Goal: Feedback & Contribution: Contribute content

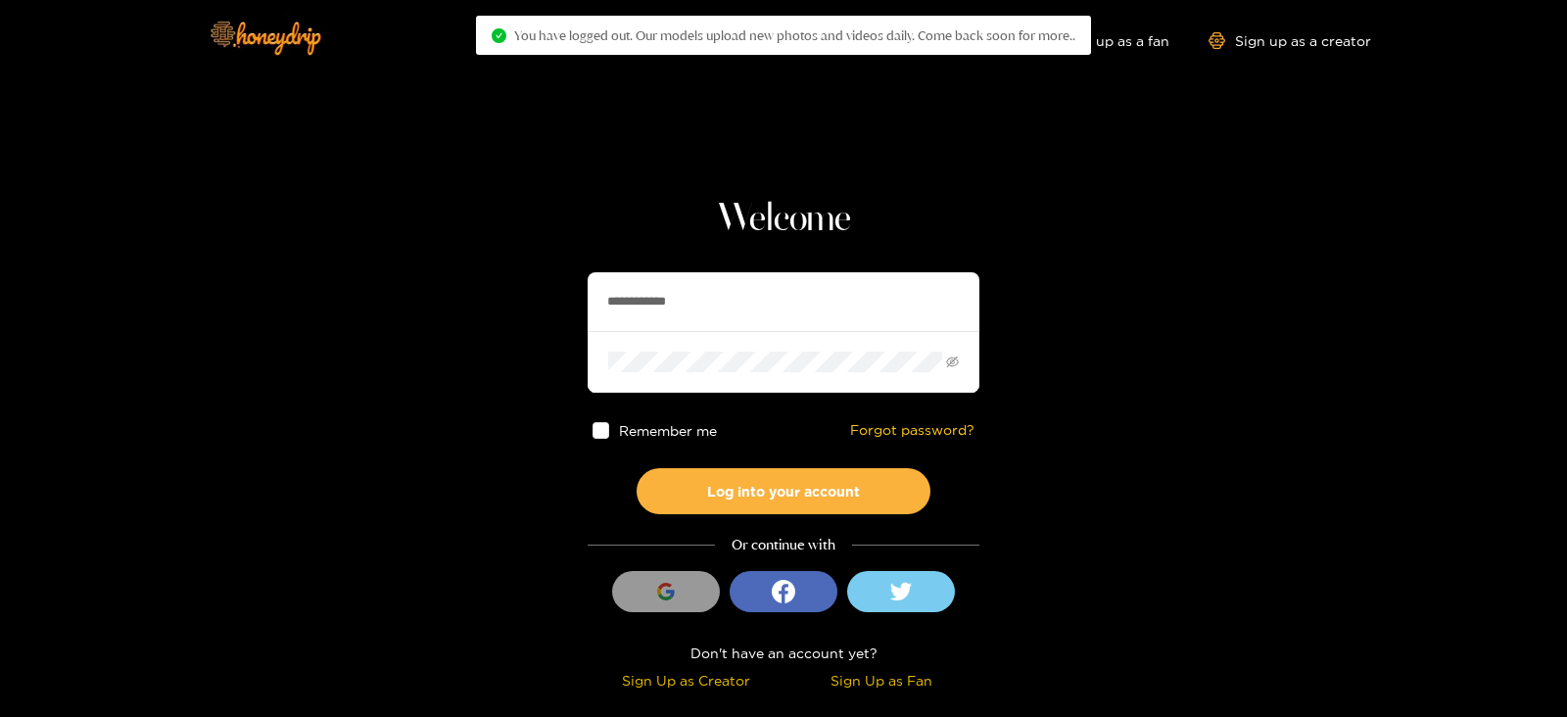
drag, startPoint x: 754, startPoint y: 285, endPoint x: 489, endPoint y: 336, distance: 270.3
click at [489, 336] on section "**********" at bounding box center [783, 348] width 1567 height 696
type input "*"
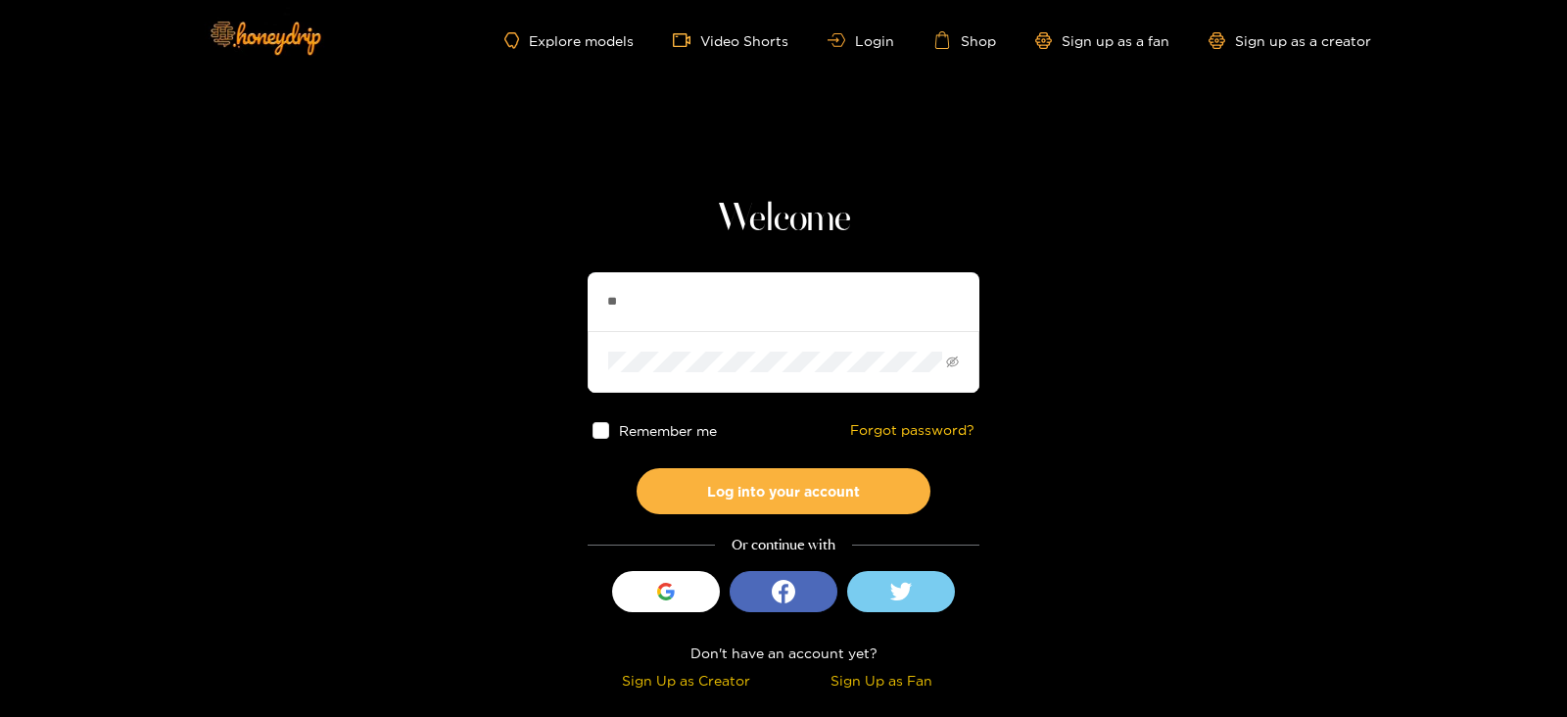
type input "**********"
click at [637, 468] on button "Log into your account" at bounding box center [784, 491] width 294 height 46
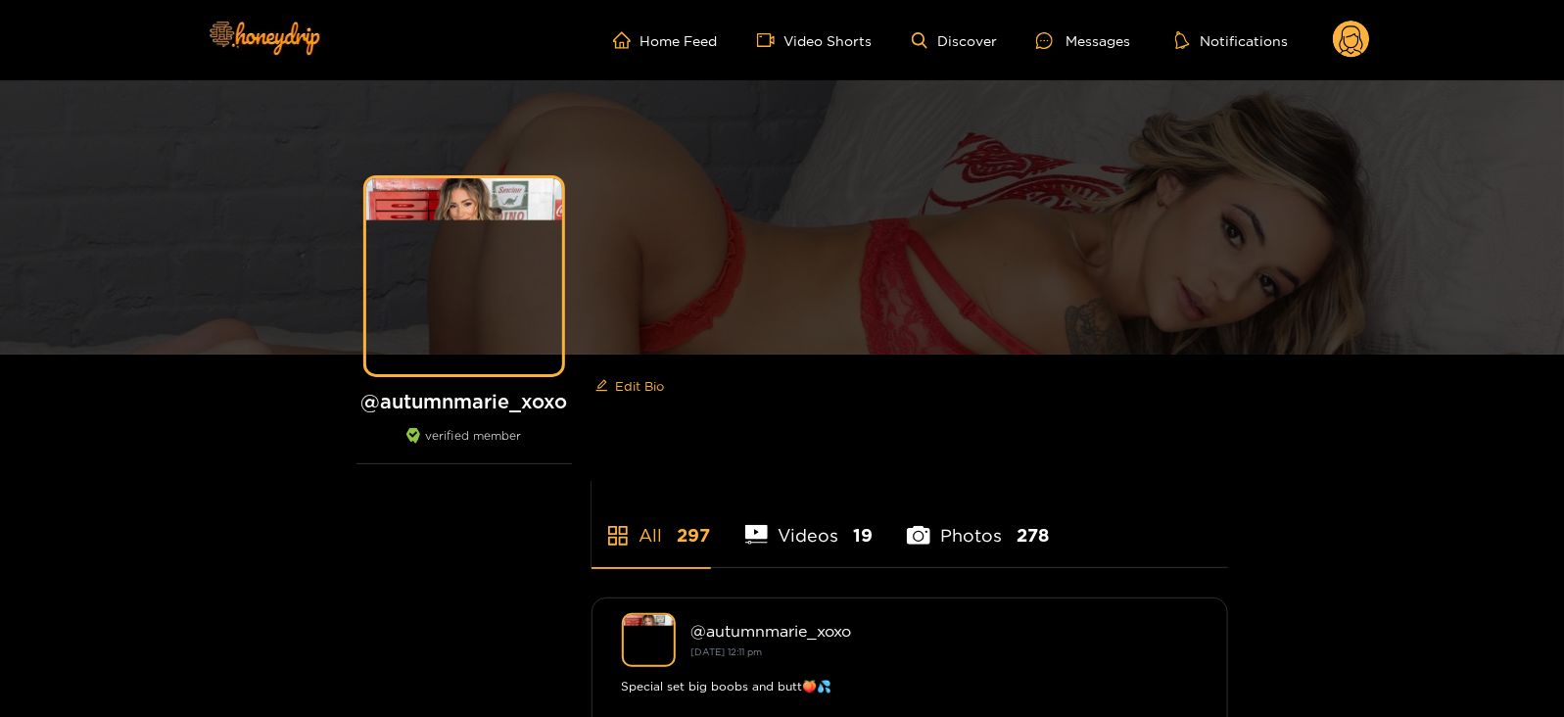
click at [1355, 28] on circle at bounding box center [1351, 39] width 37 height 37
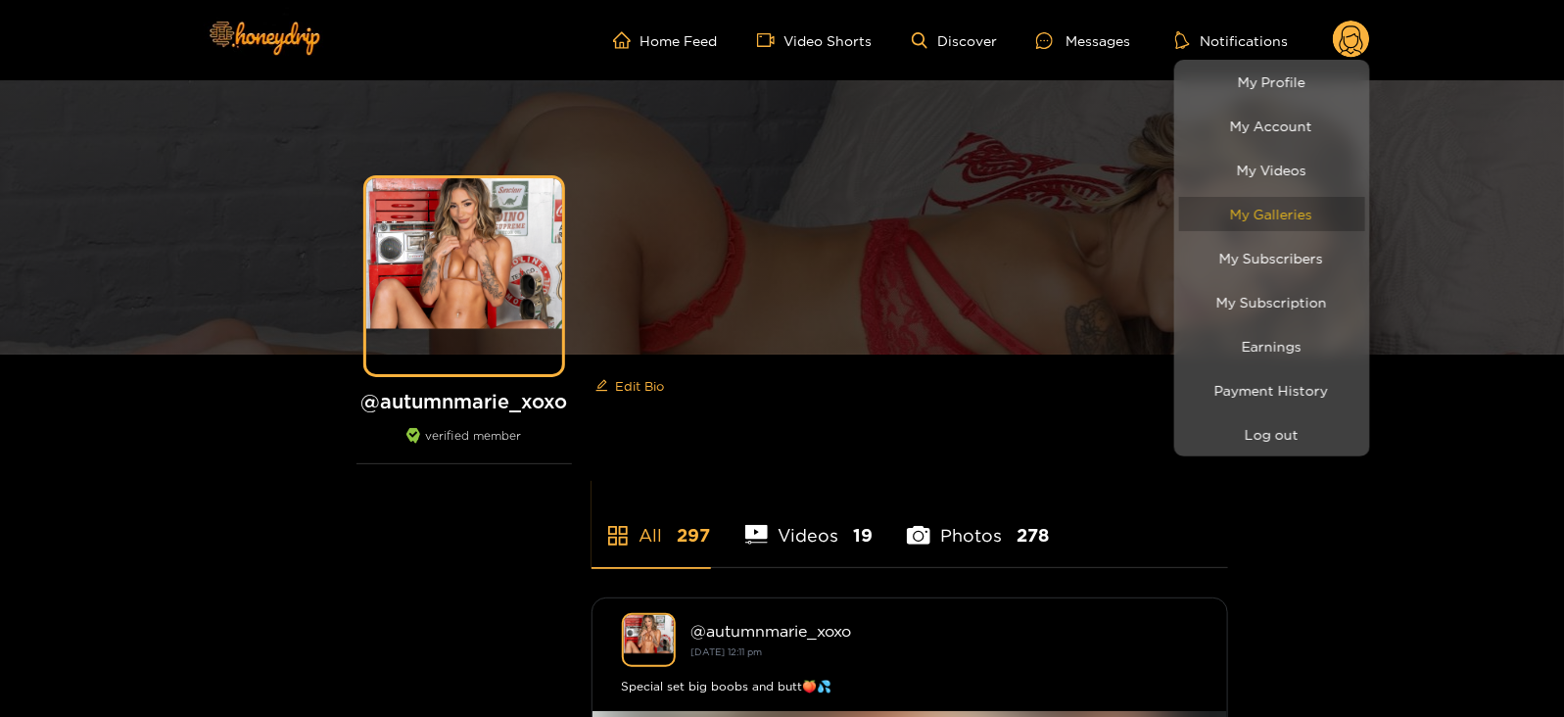
click at [1259, 215] on link "My Galleries" at bounding box center [1272, 214] width 186 height 34
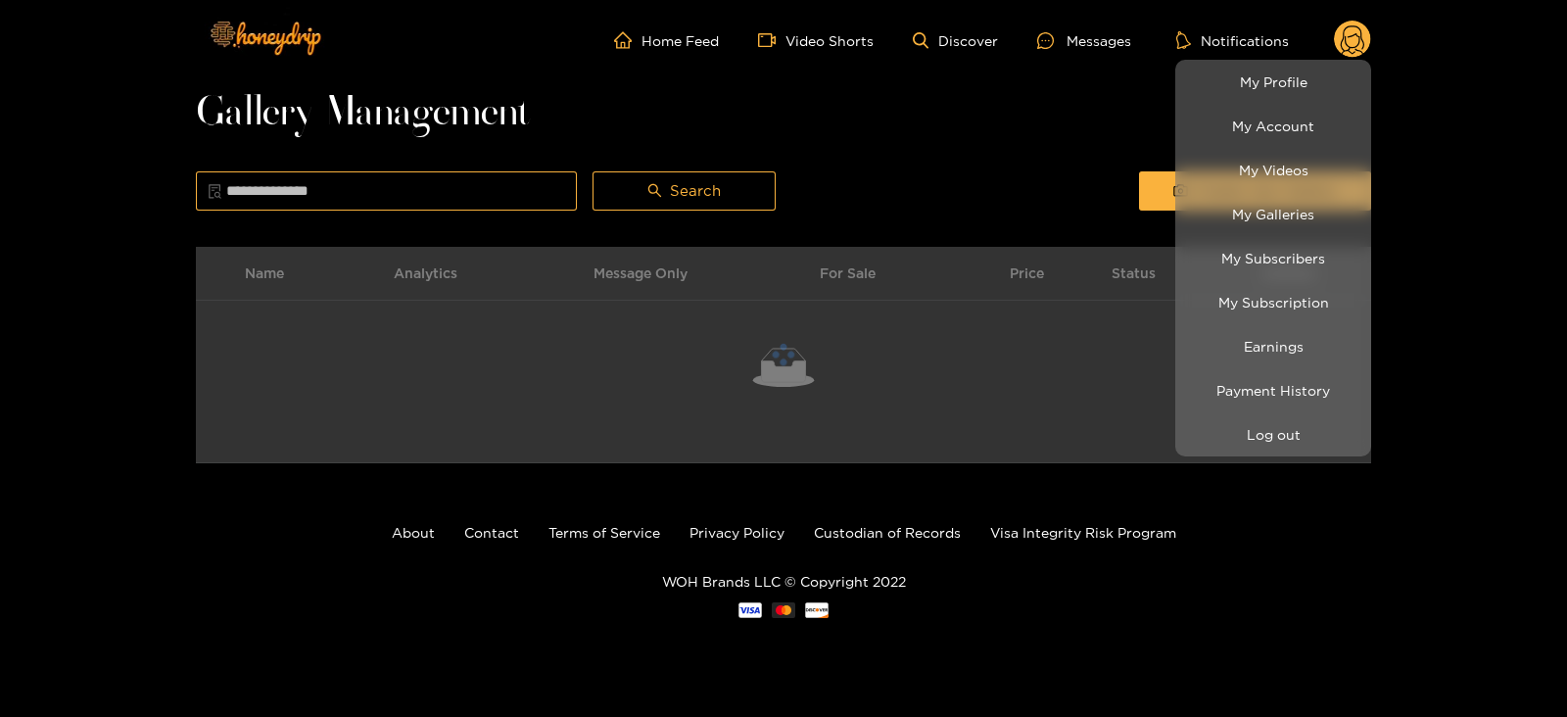
click at [1074, 107] on div at bounding box center [783, 358] width 1567 height 717
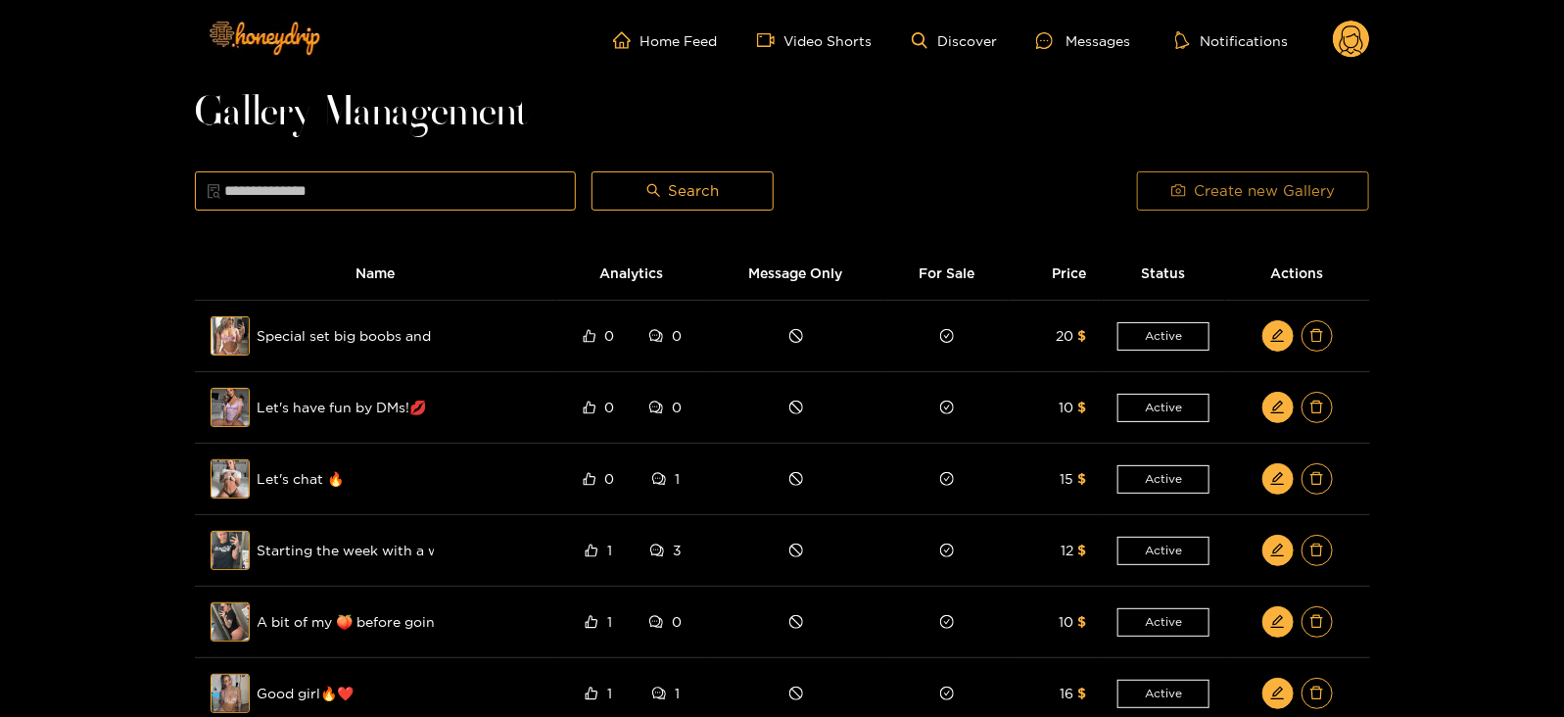
click at [1185, 190] on icon "camera" at bounding box center [1179, 190] width 15 height 15
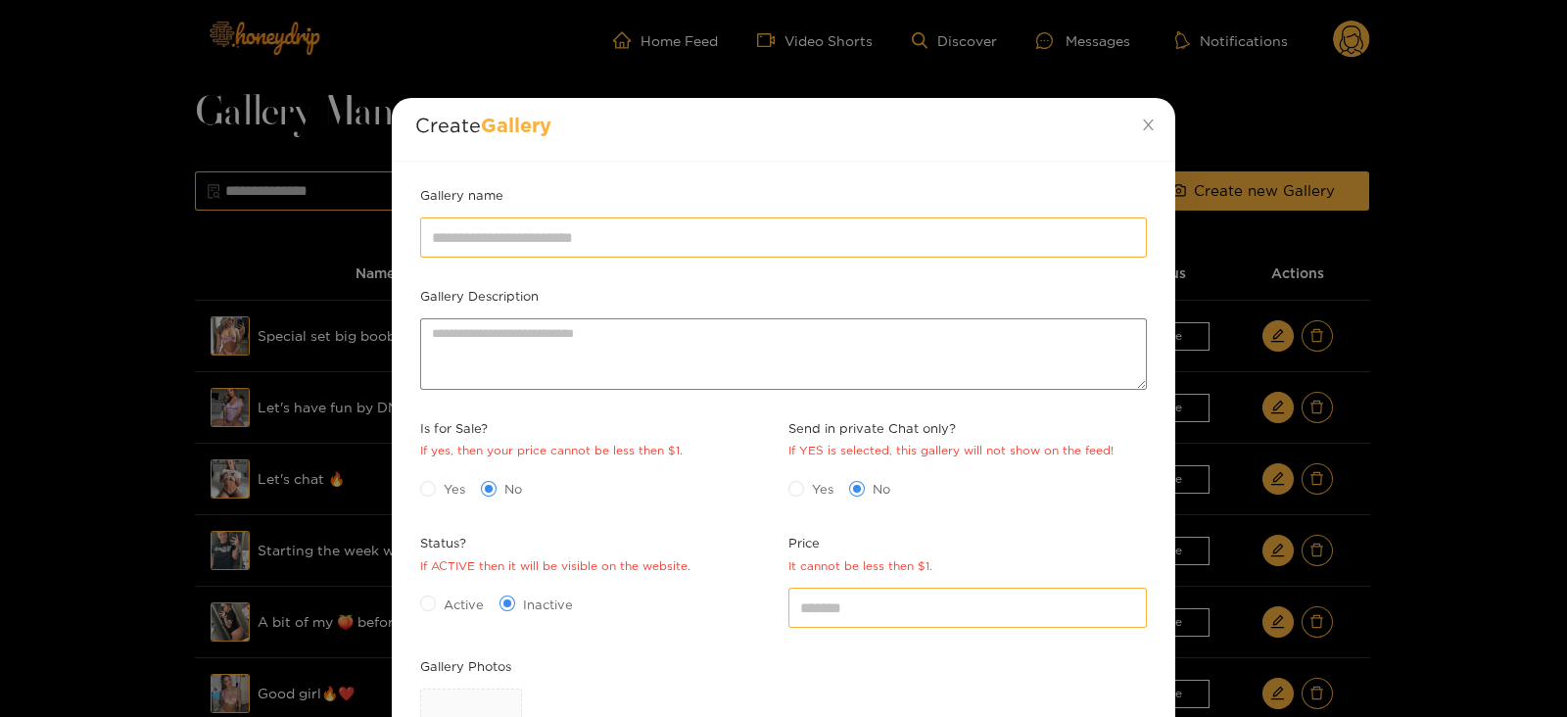
scroll to position [284, 0]
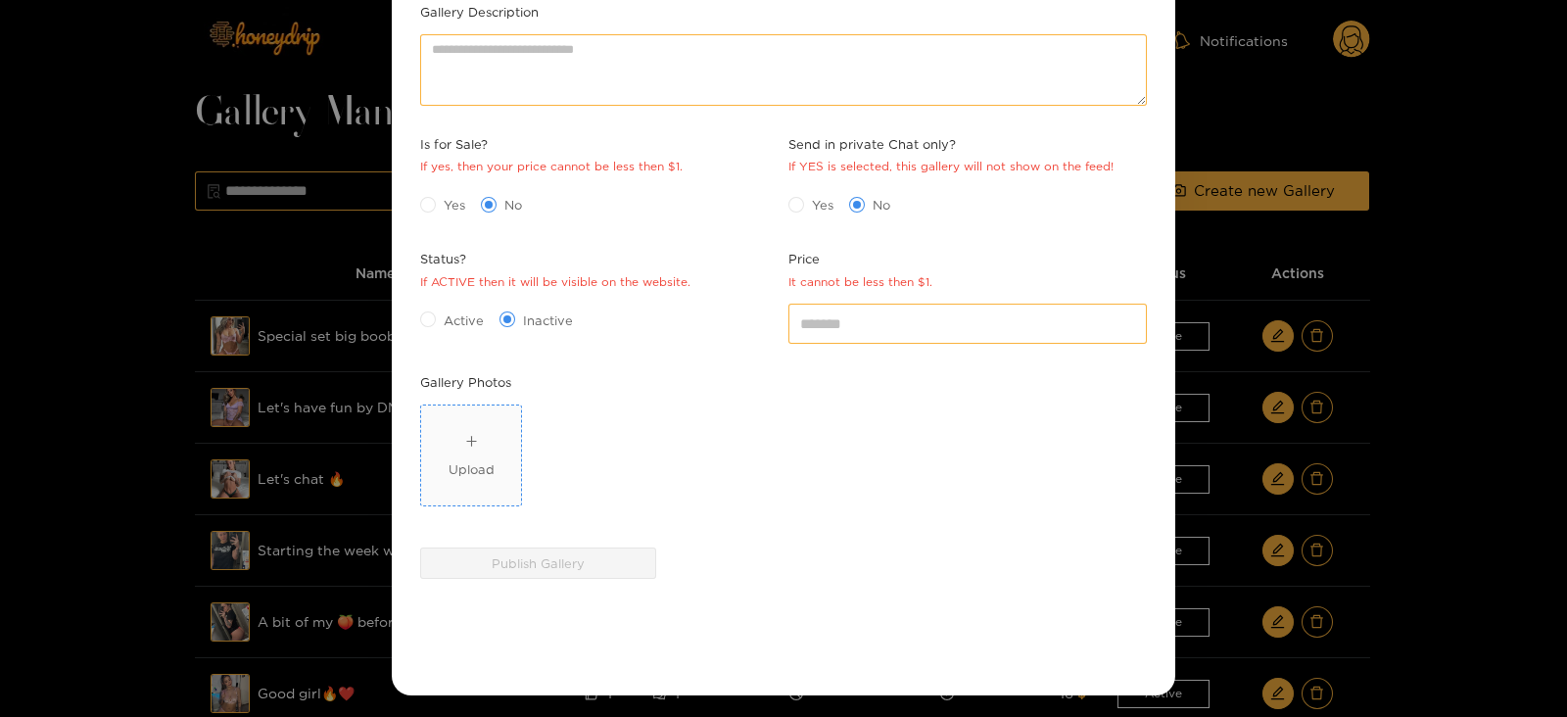
click at [477, 464] on div "Upload" at bounding box center [472, 469] width 46 height 20
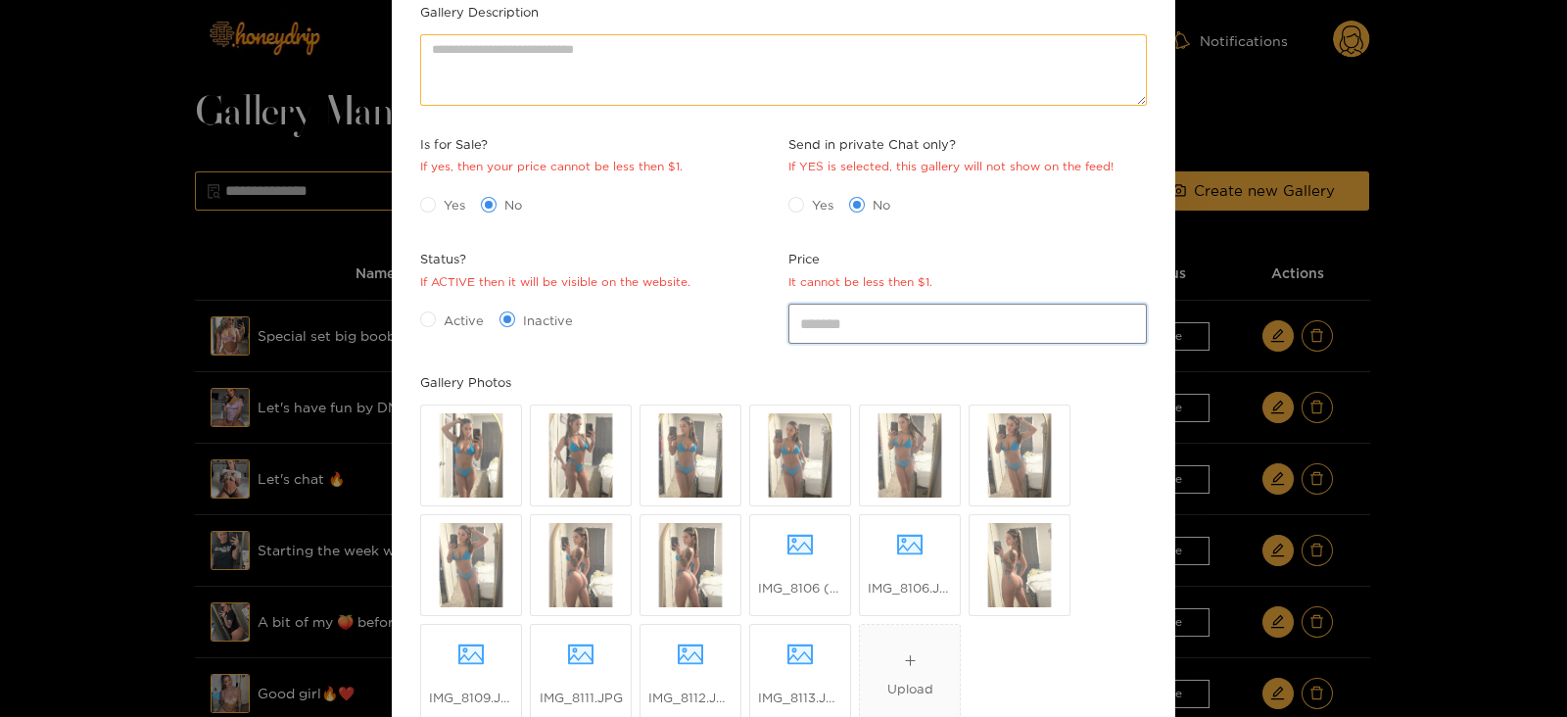
click at [852, 314] on input "*" at bounding box center [968, 323] width 359 height 39
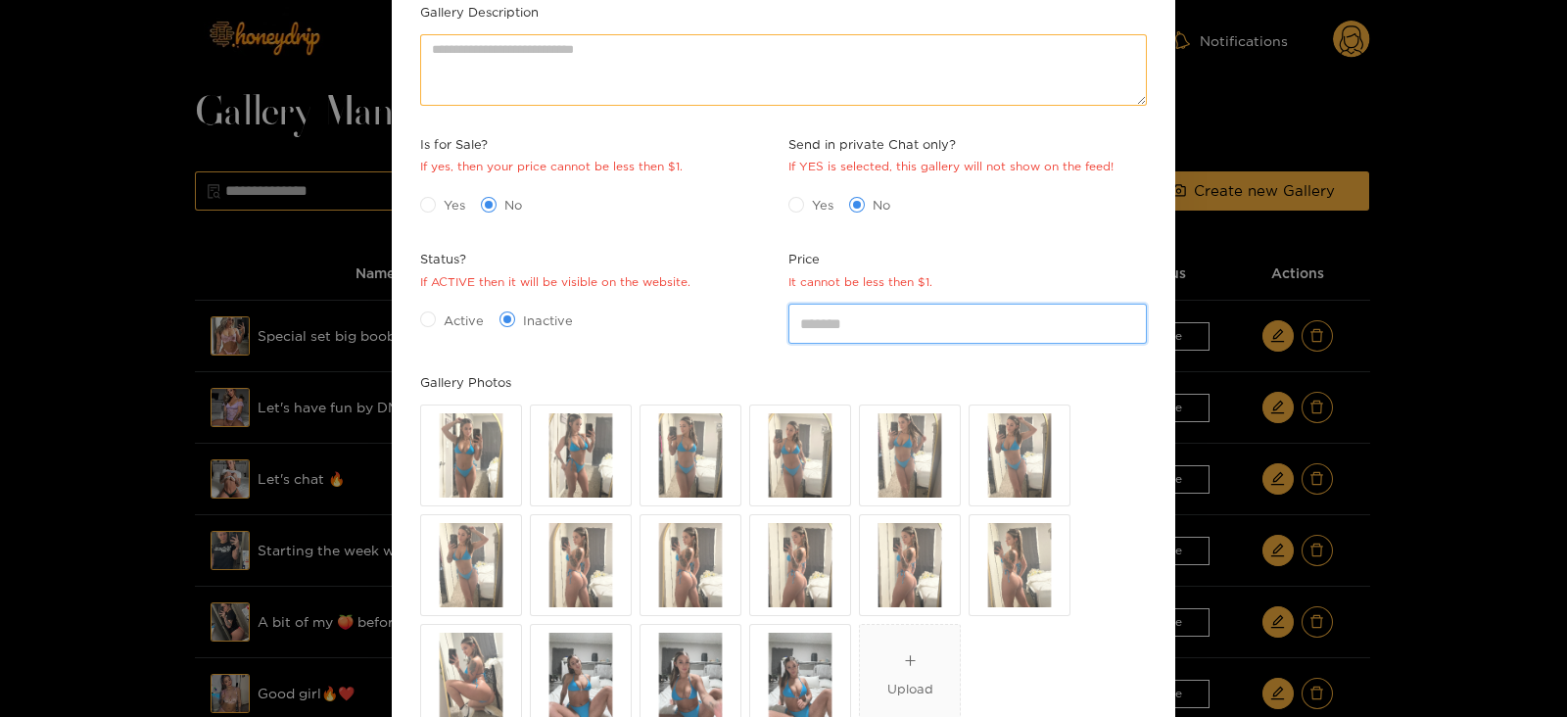
type input "**"
click at [428, 310] on label "Active" at bounding box center [456, 320] width 72 height 21
click at [446, 203] on span "Yes" at bounding box center [454, 205] width 37 height 20
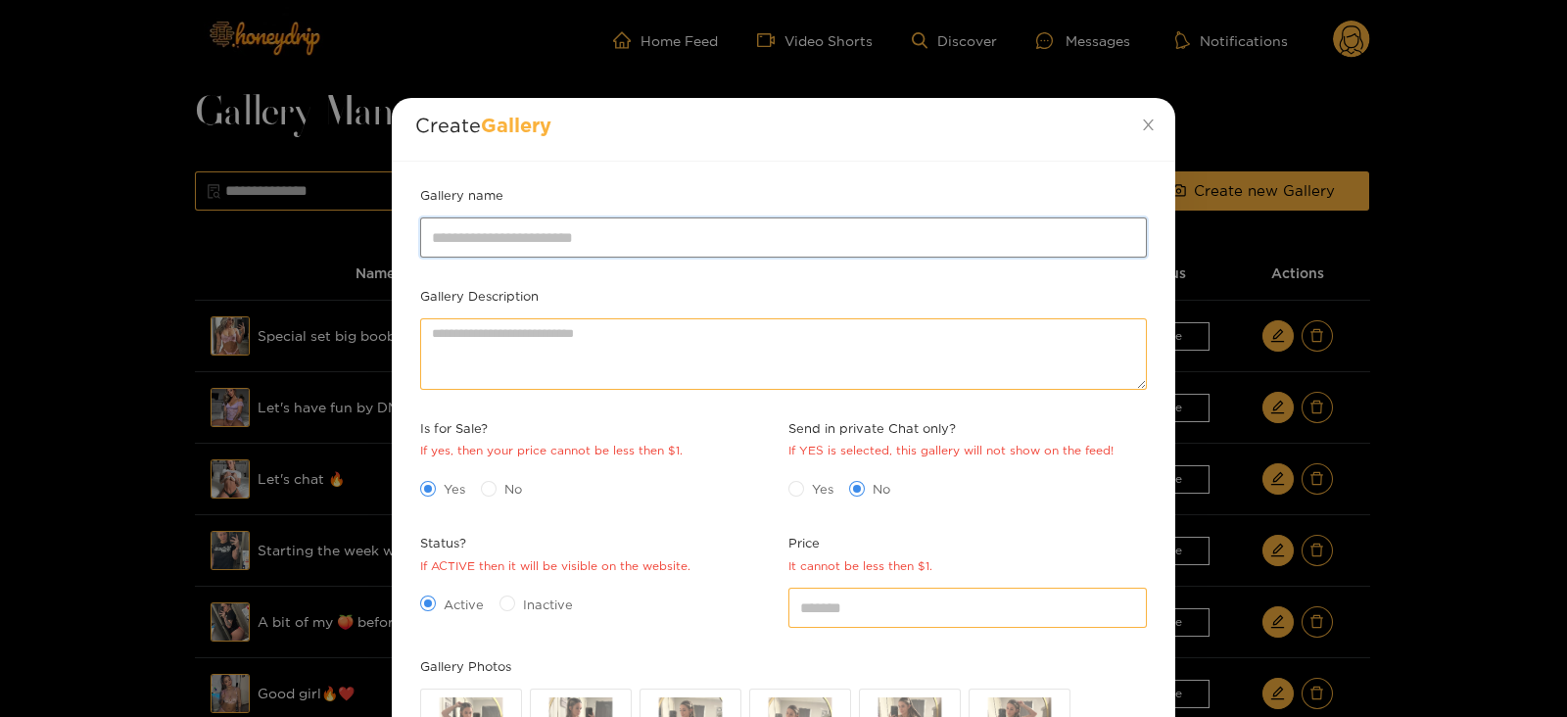
click at [497, 226] on input "Gallery name" at bounding box center [783, 236] width 727 height 39
type input "*"
type input "**********"
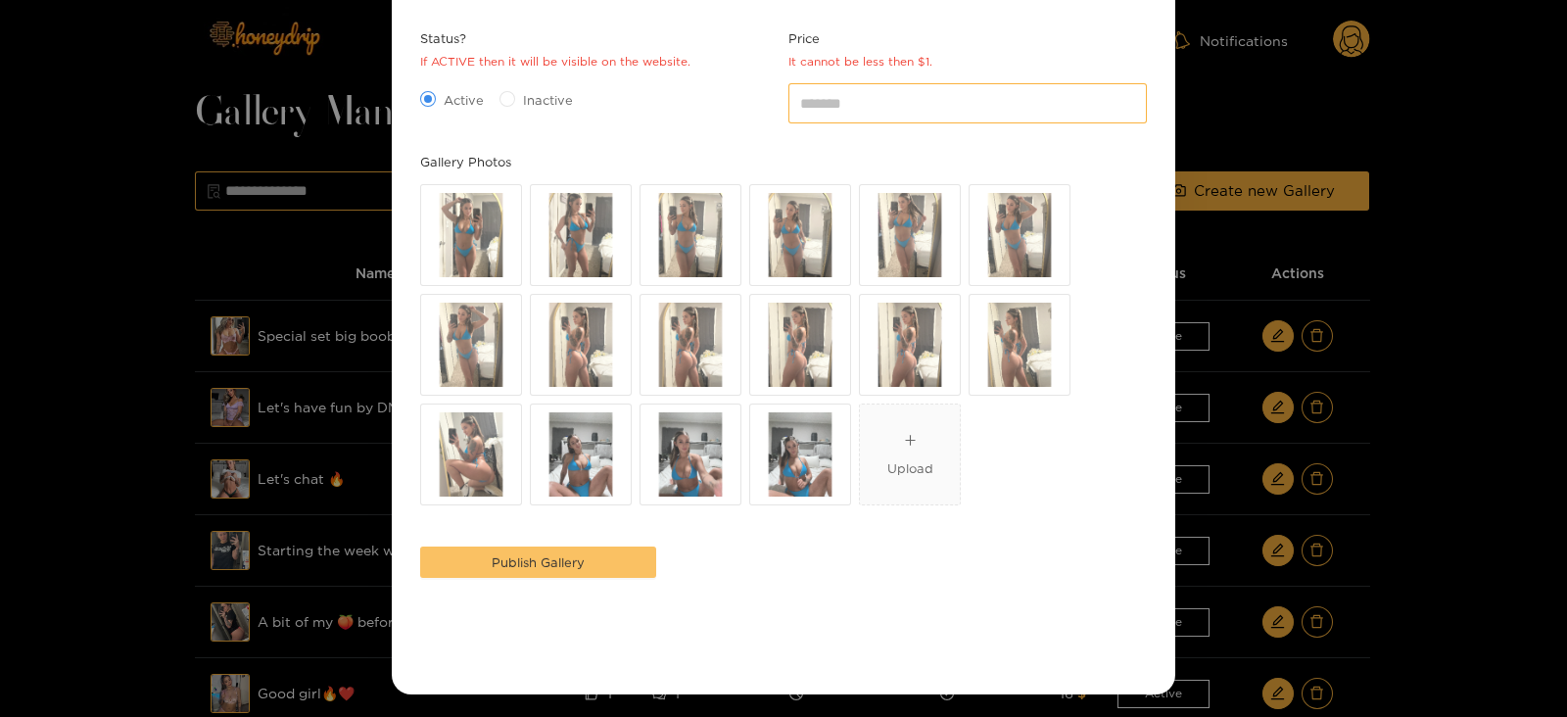
click at [519, 561] on span "Publish Gallery" at bounding box center [538, 562] width 93 height 20
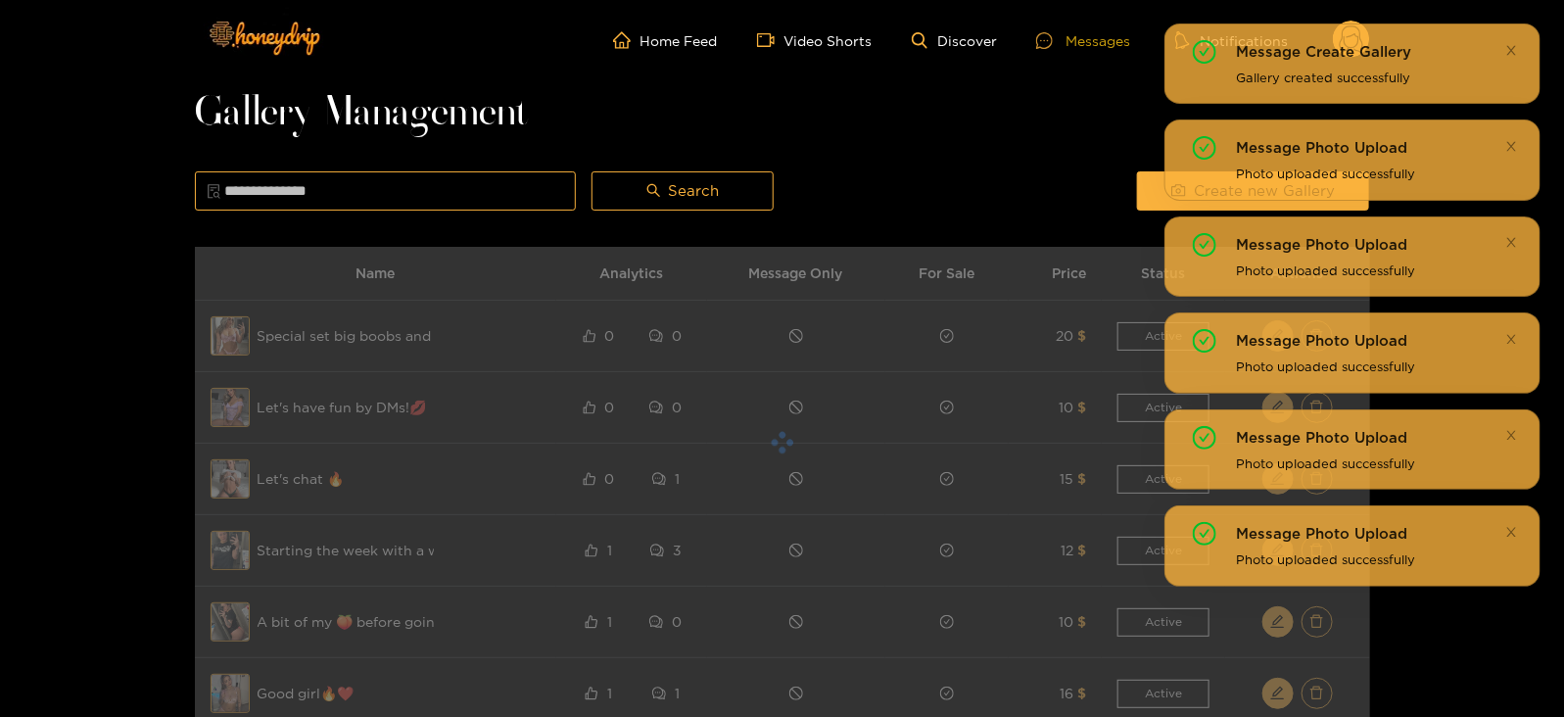
click at [1087, 35] on div "Messages" at bounding box center [1083, 40] width 94 height 23
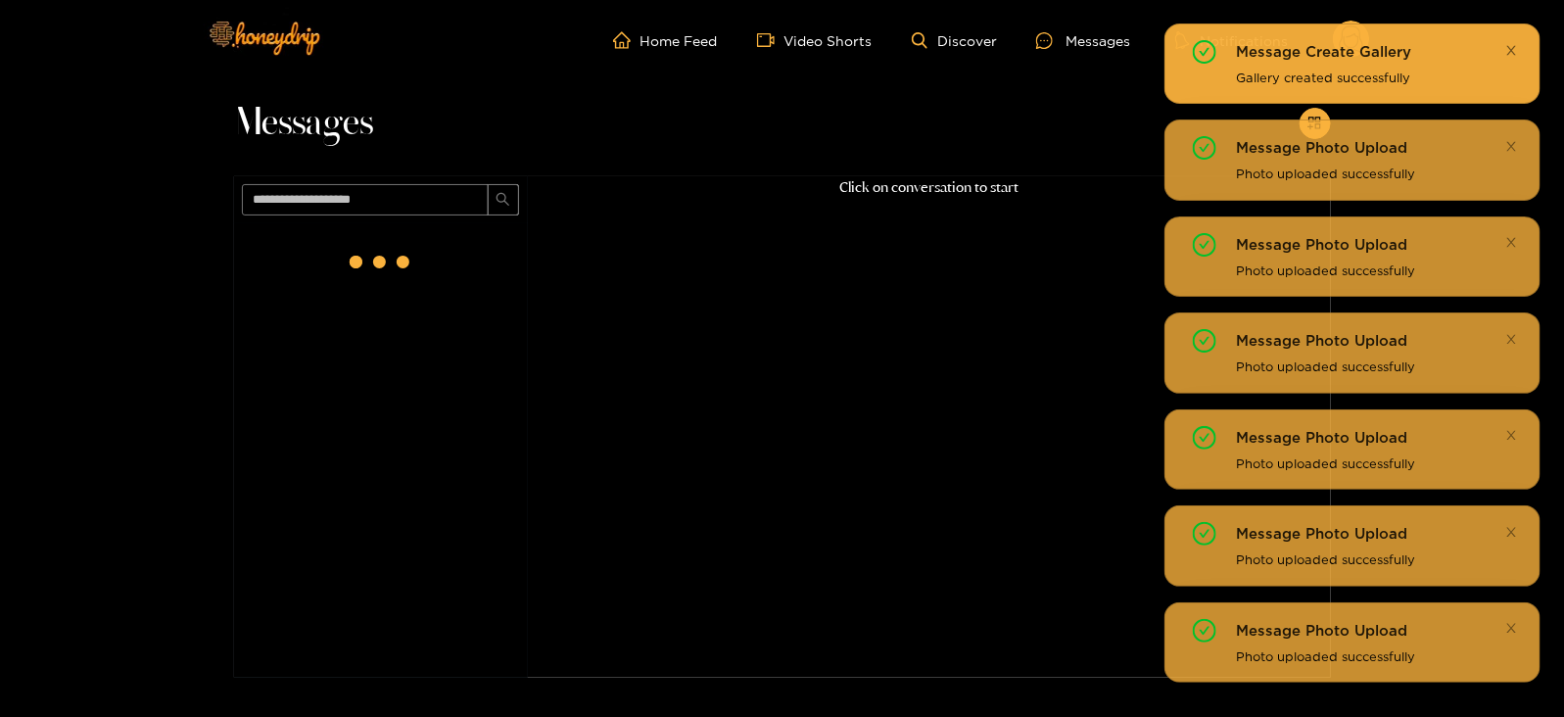
click at [1516, 40] on link at bounding box center [1512, 50] width 13 height 20
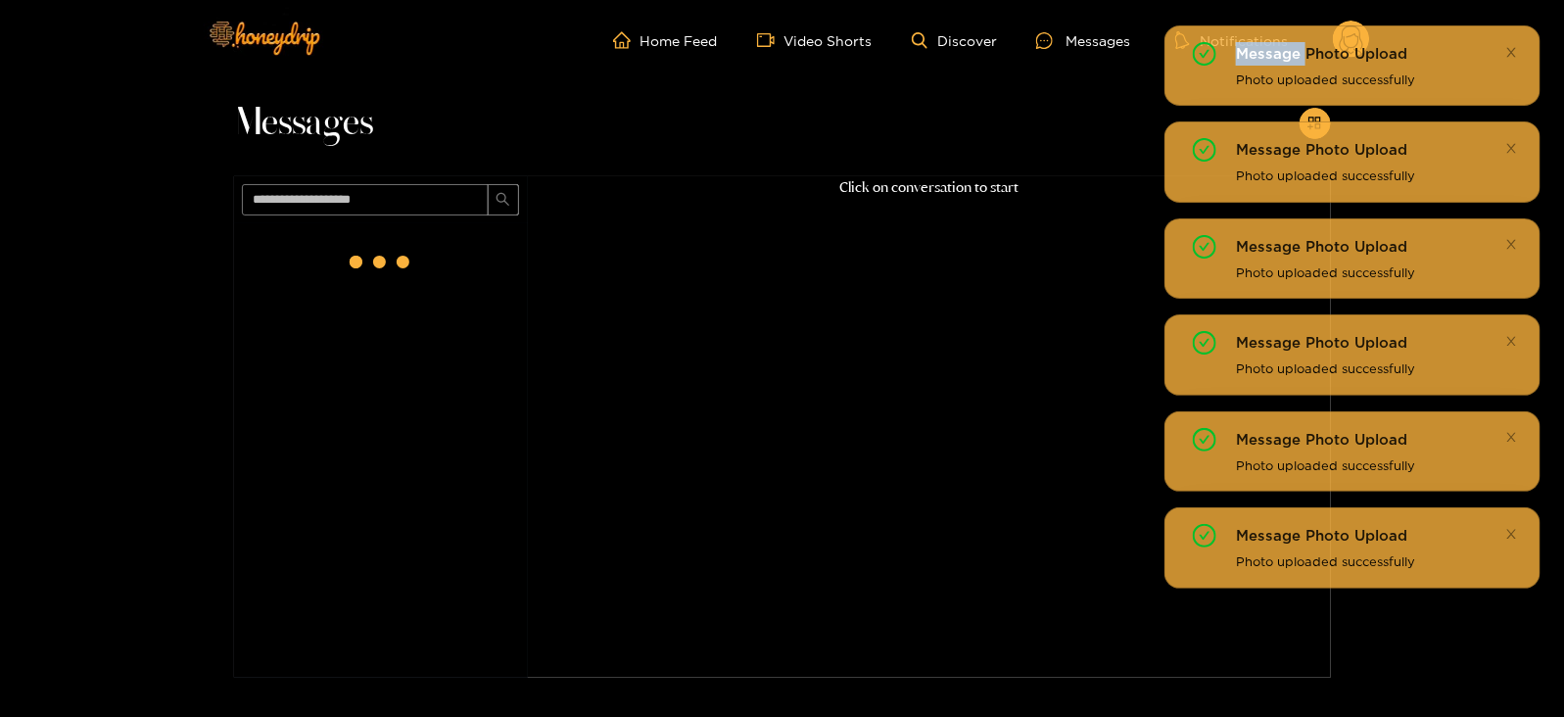
click at [1516, 40] on link at bounding box center [1512, 50] width 13 height 20
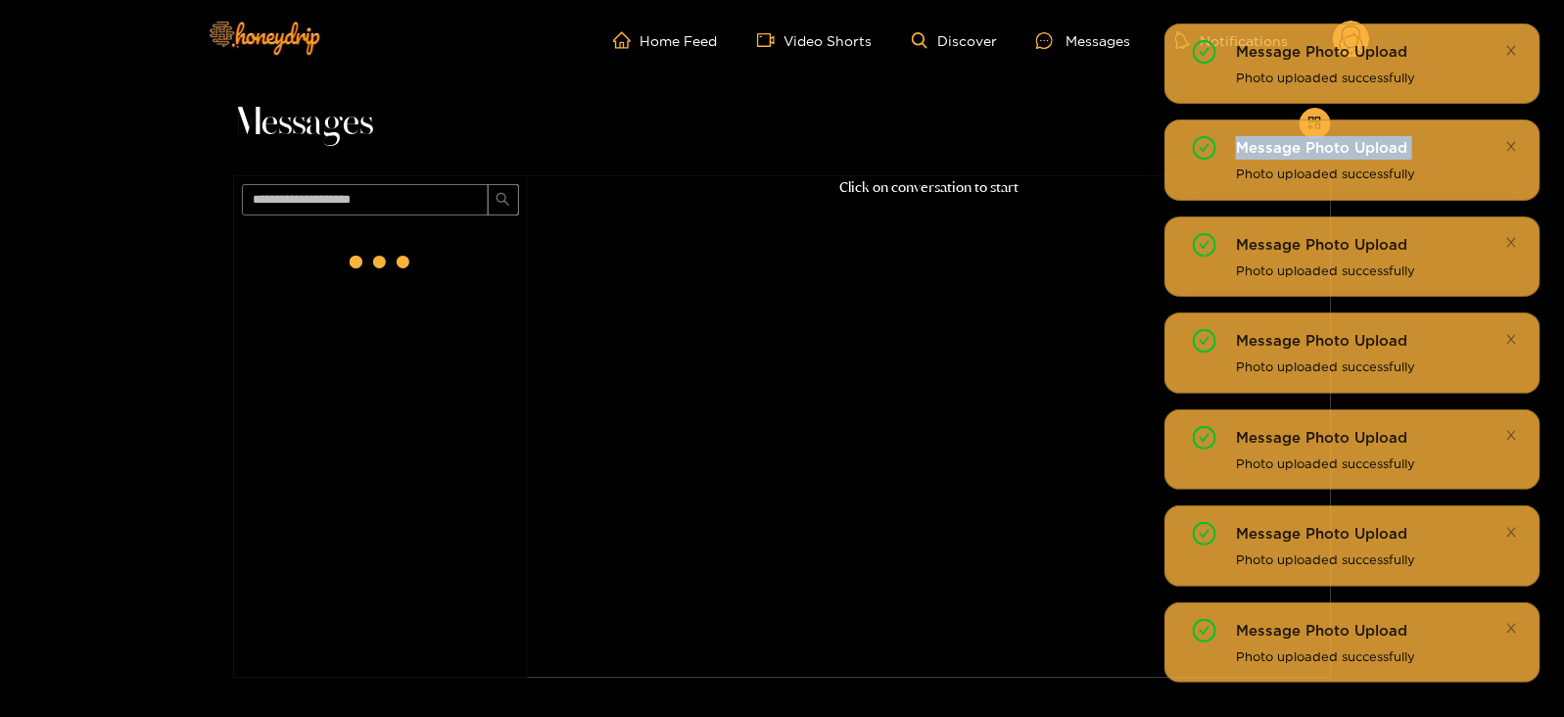
click at [1516, 40] on link at bounding box center [1512, 50] width 13 height 20
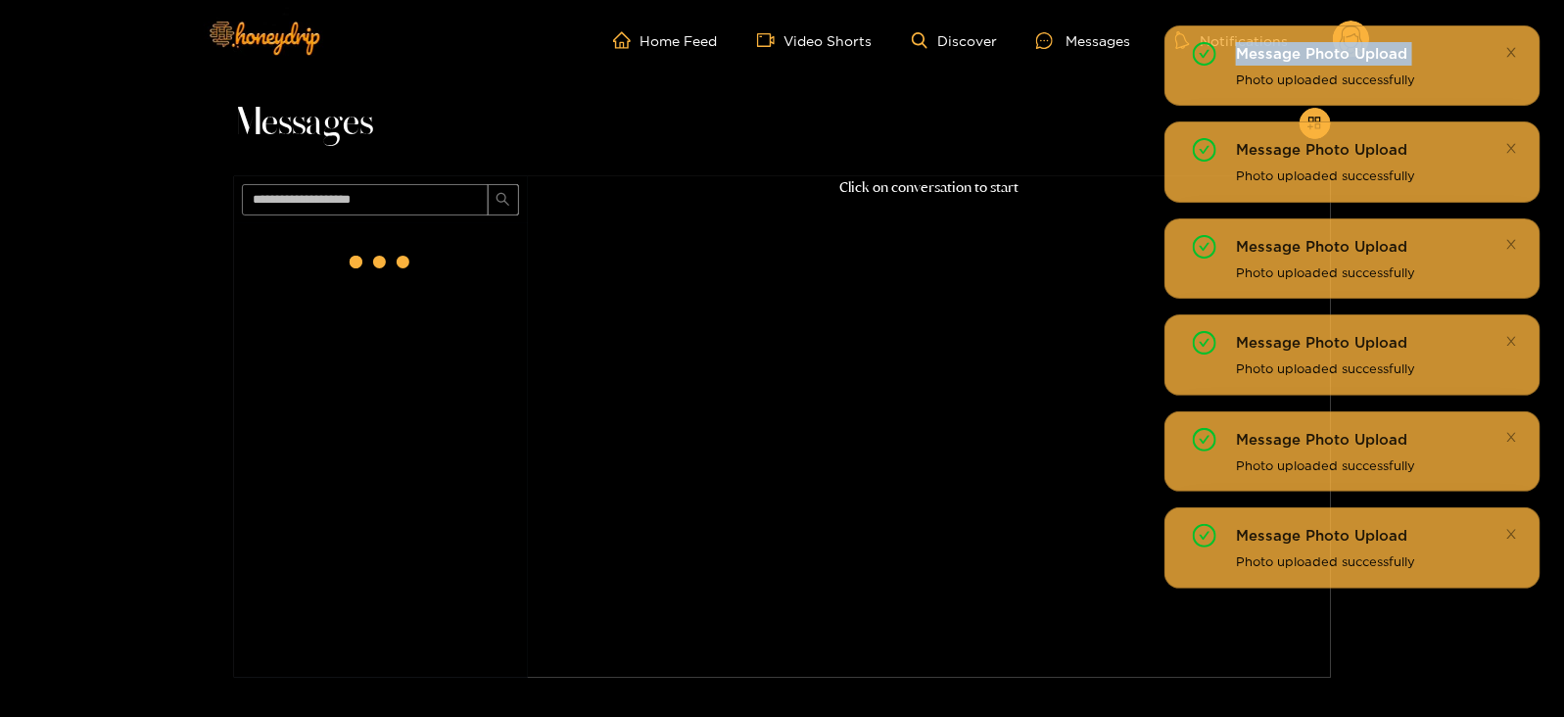
click at [1516, 42] on link at bounding box center [1512, 52] width 13 height 20
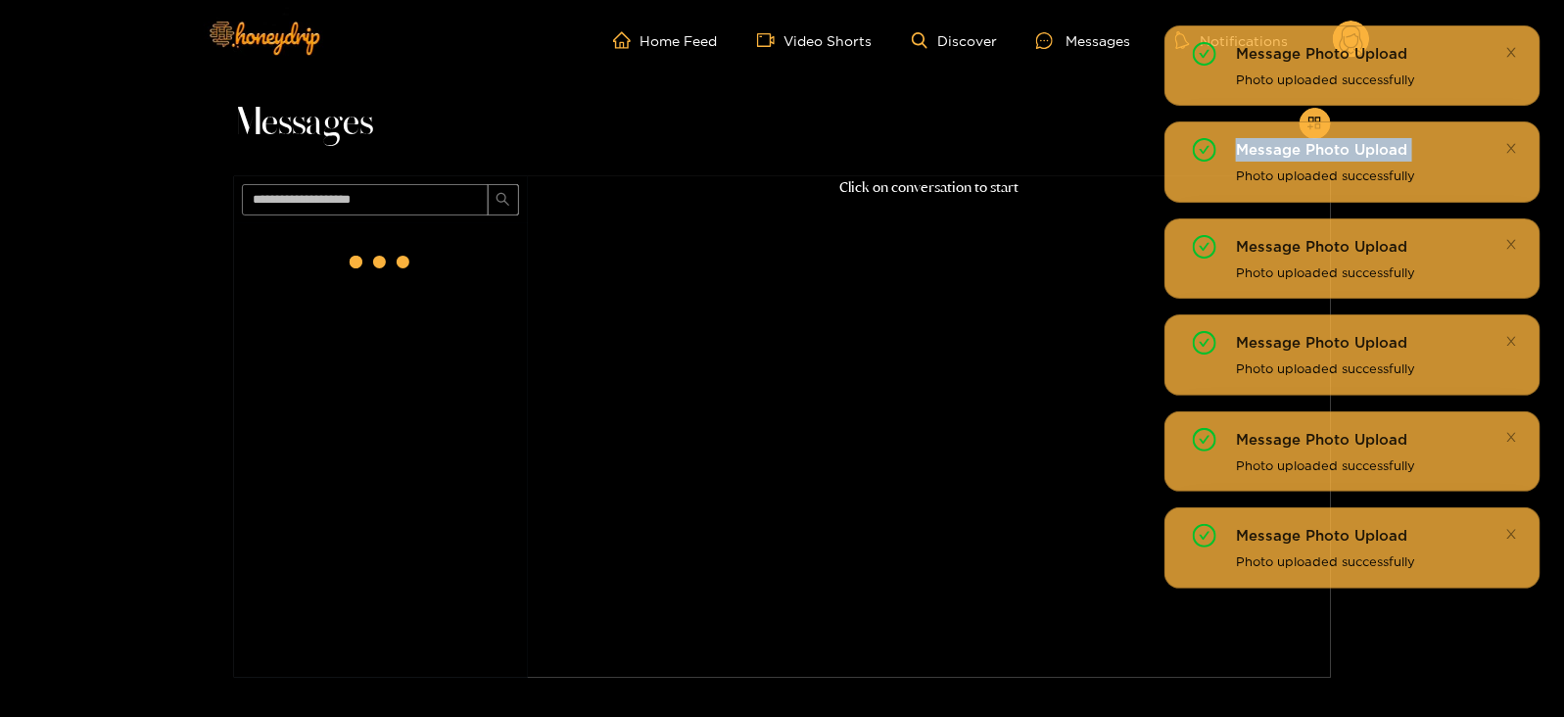
click at [1516, 42] on link at bounding box center [1512, 52] width 13 height 20
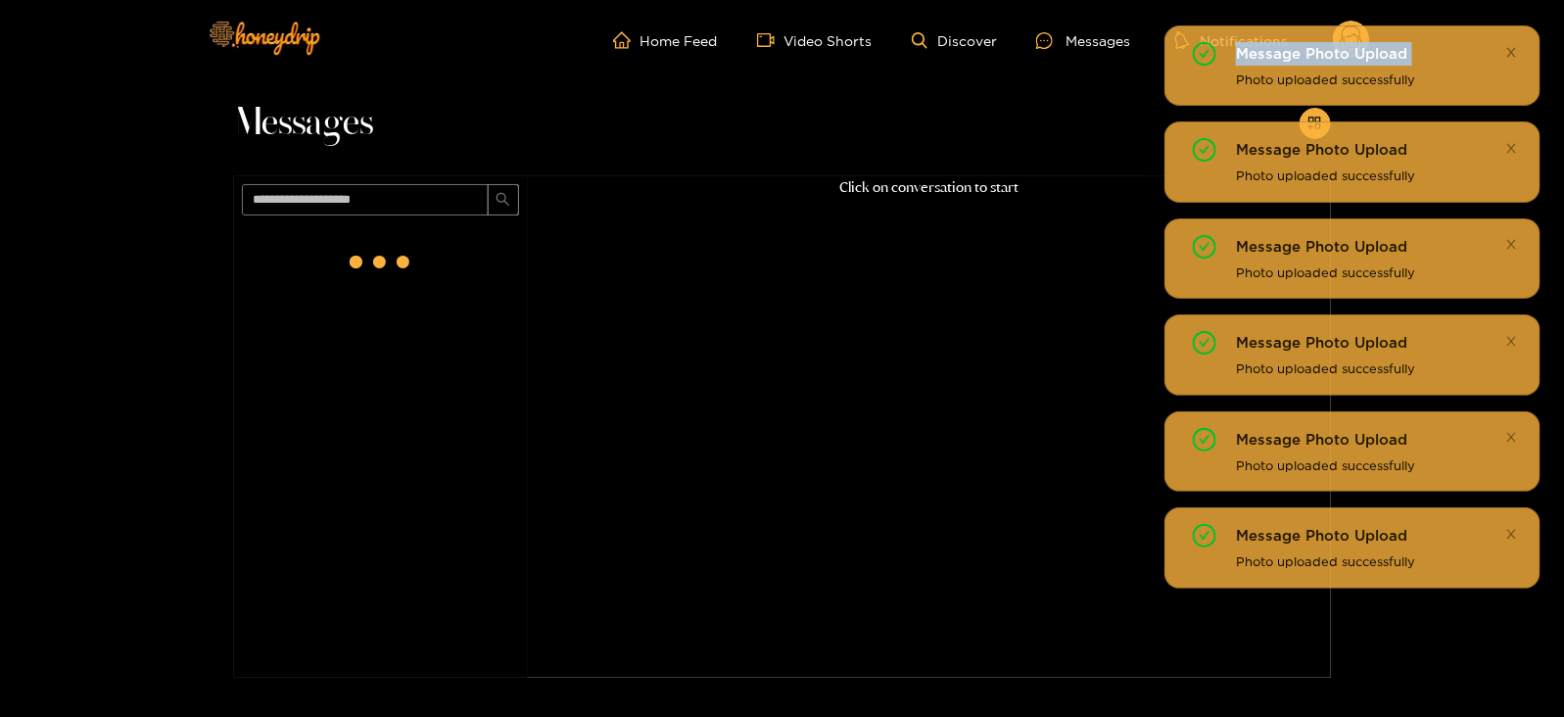
click at [1516, 40] on link at bounding box center [1512, 50] width 13 height 20
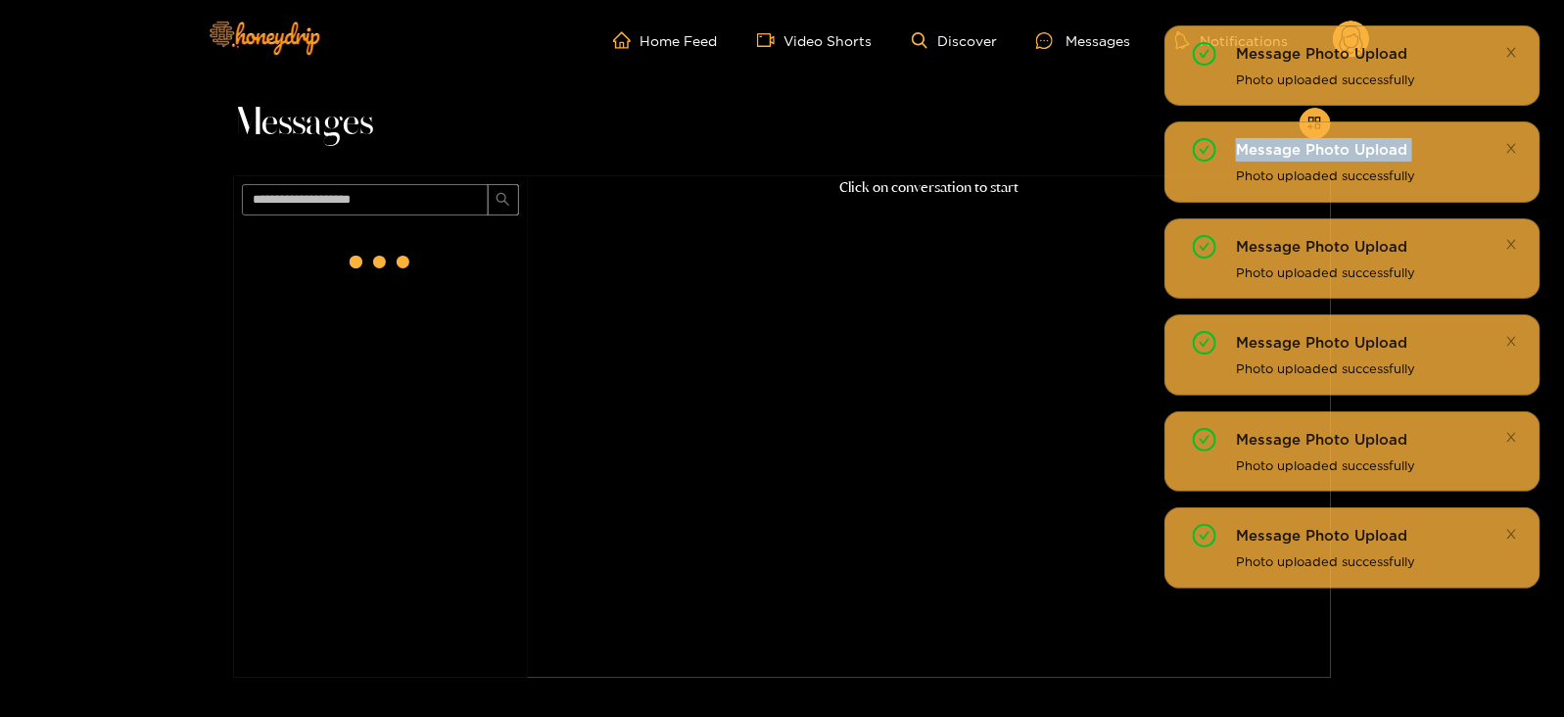
click at [1516, 42] on link at bounding box center [1512, 52] width 13 height 20
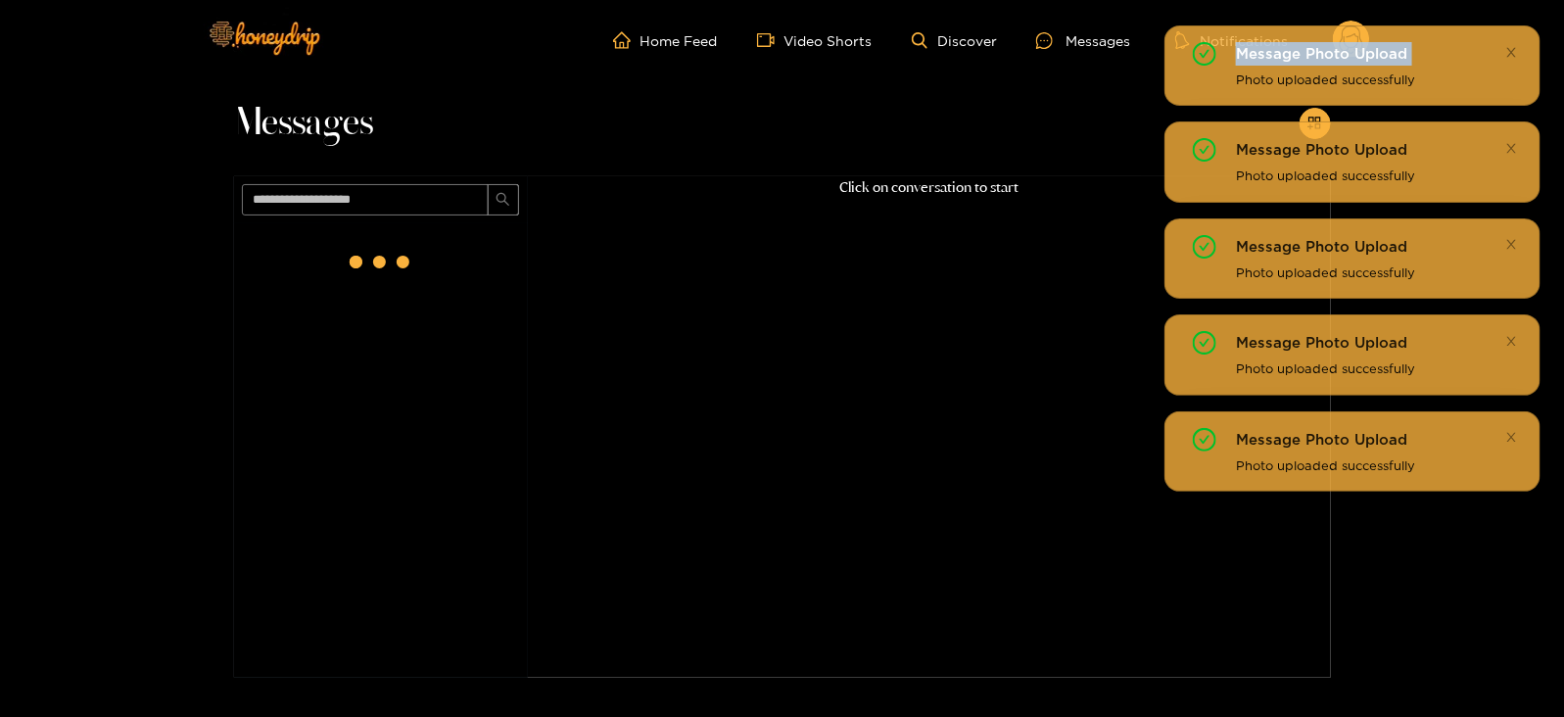
click at [1516, 40] on link at bounding box center [1512, 50] width 13 height 20
click at [1516, 42] on link at bounding box center [1512, 52] width 13 height 20
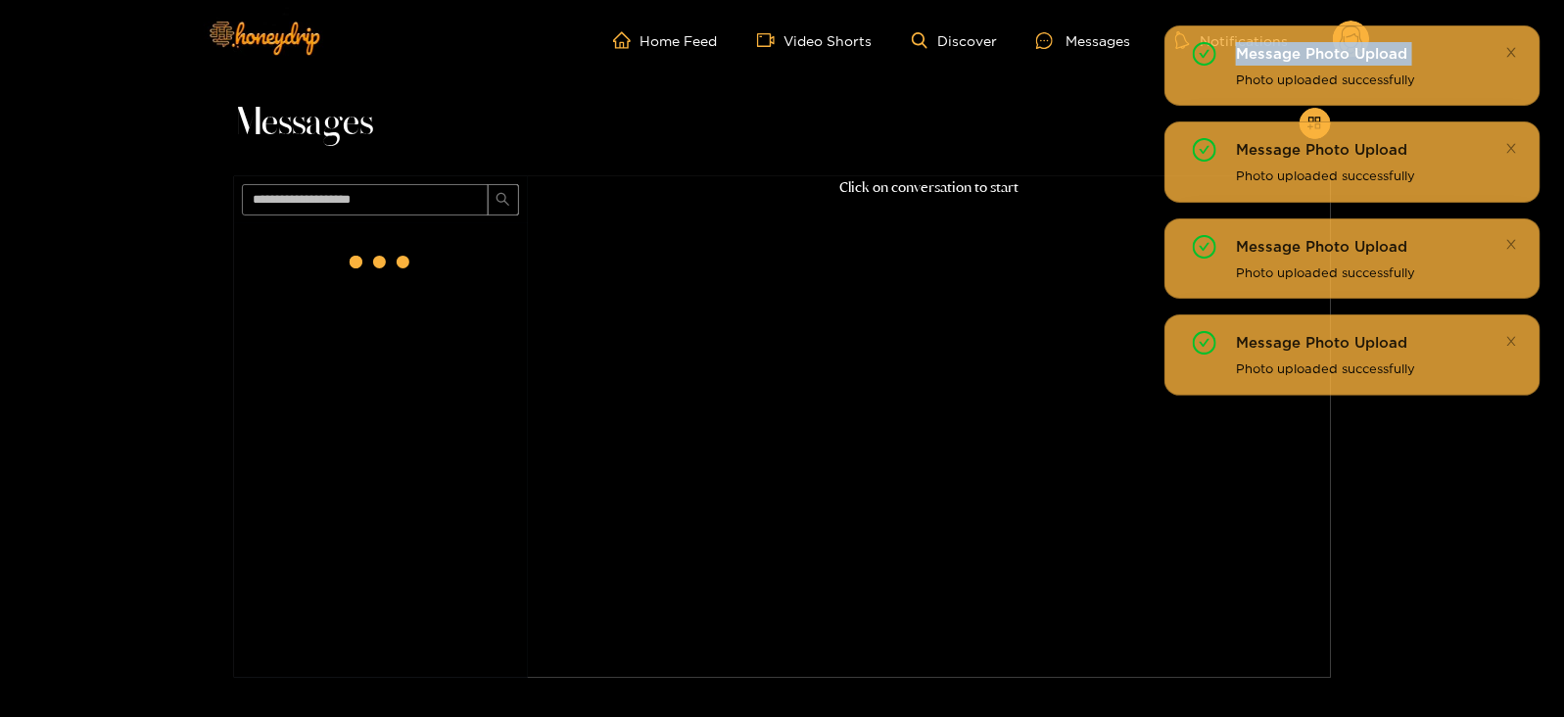
click at [1516, 40] on div "Message Photo Upload Photo uploaded successfully Message Photo Upload Photo upl…" at bounding box center [1353, 210] width 376 height 372
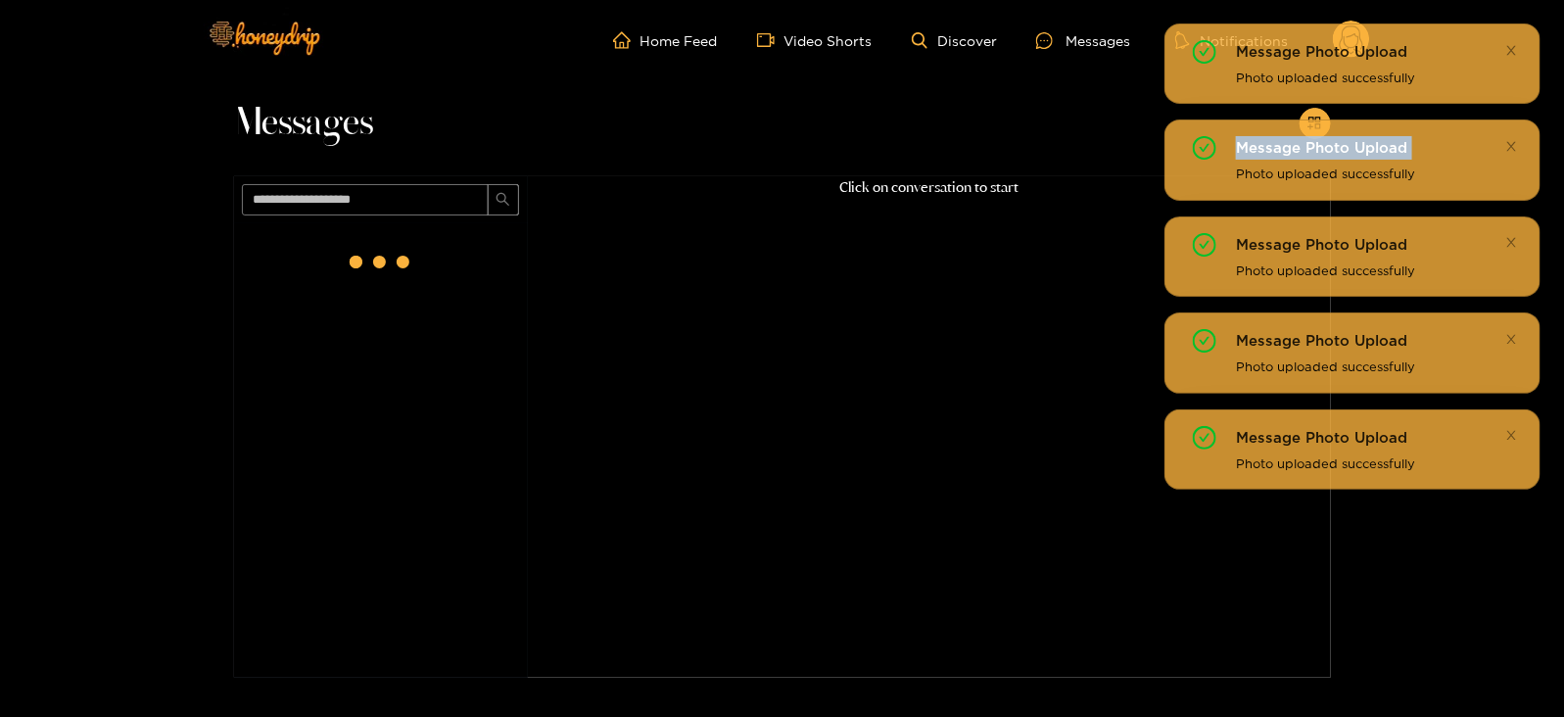
click at [1516, 40] on link at bounding box center [1512, 50] width 13 height 20
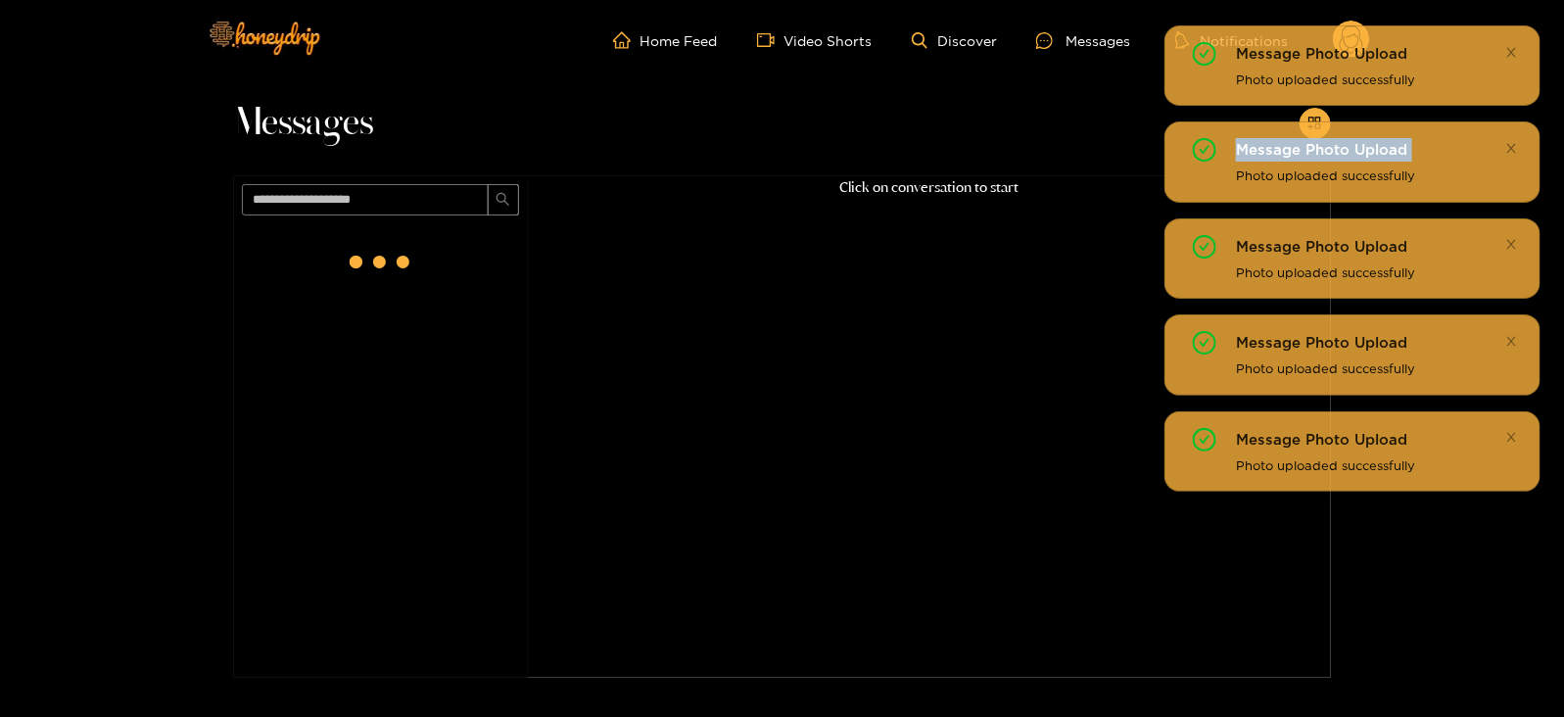
click at [1516, 42] on link at bounding box center [1512, 52] width 13 height 20
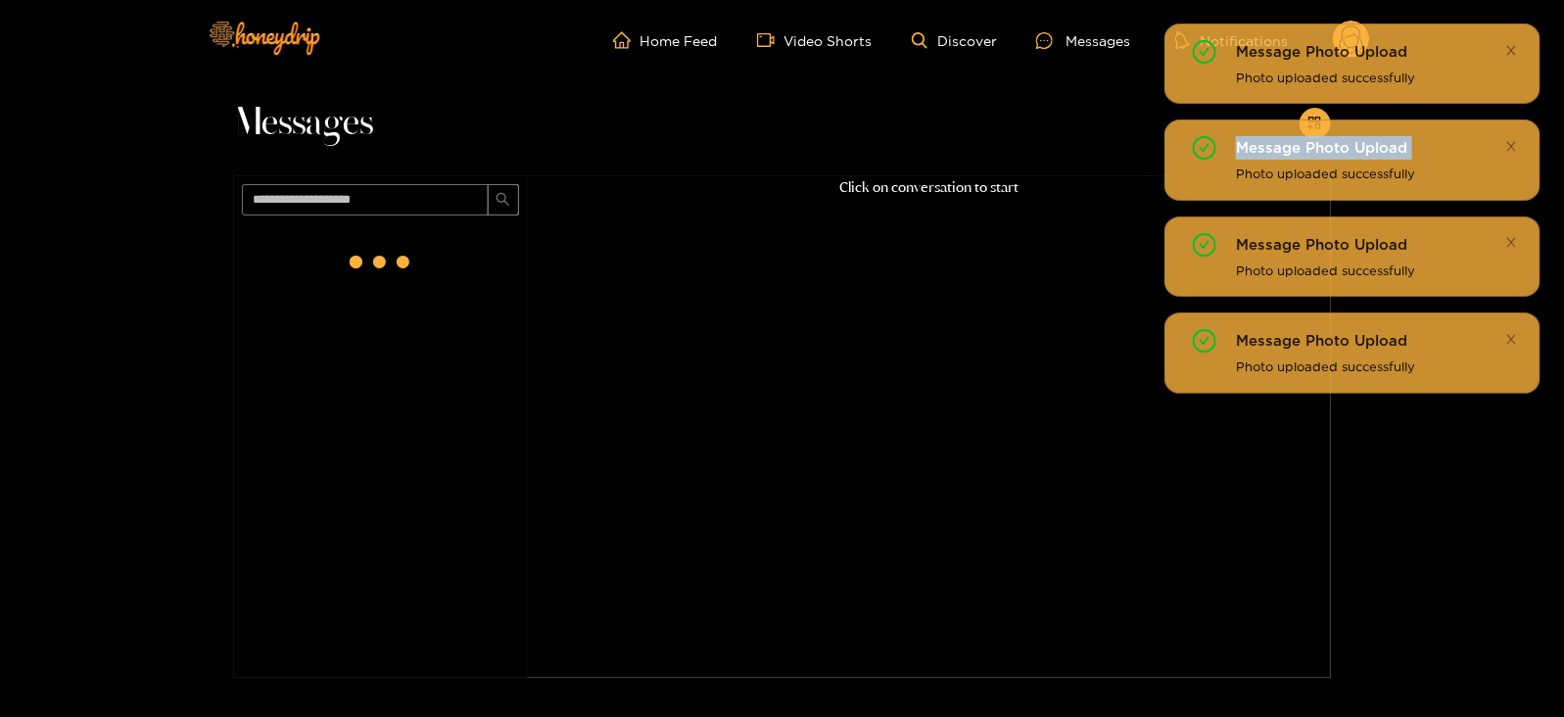
click at [1516, 40] on link at bounding box center [1512, 50] width 13 height 20
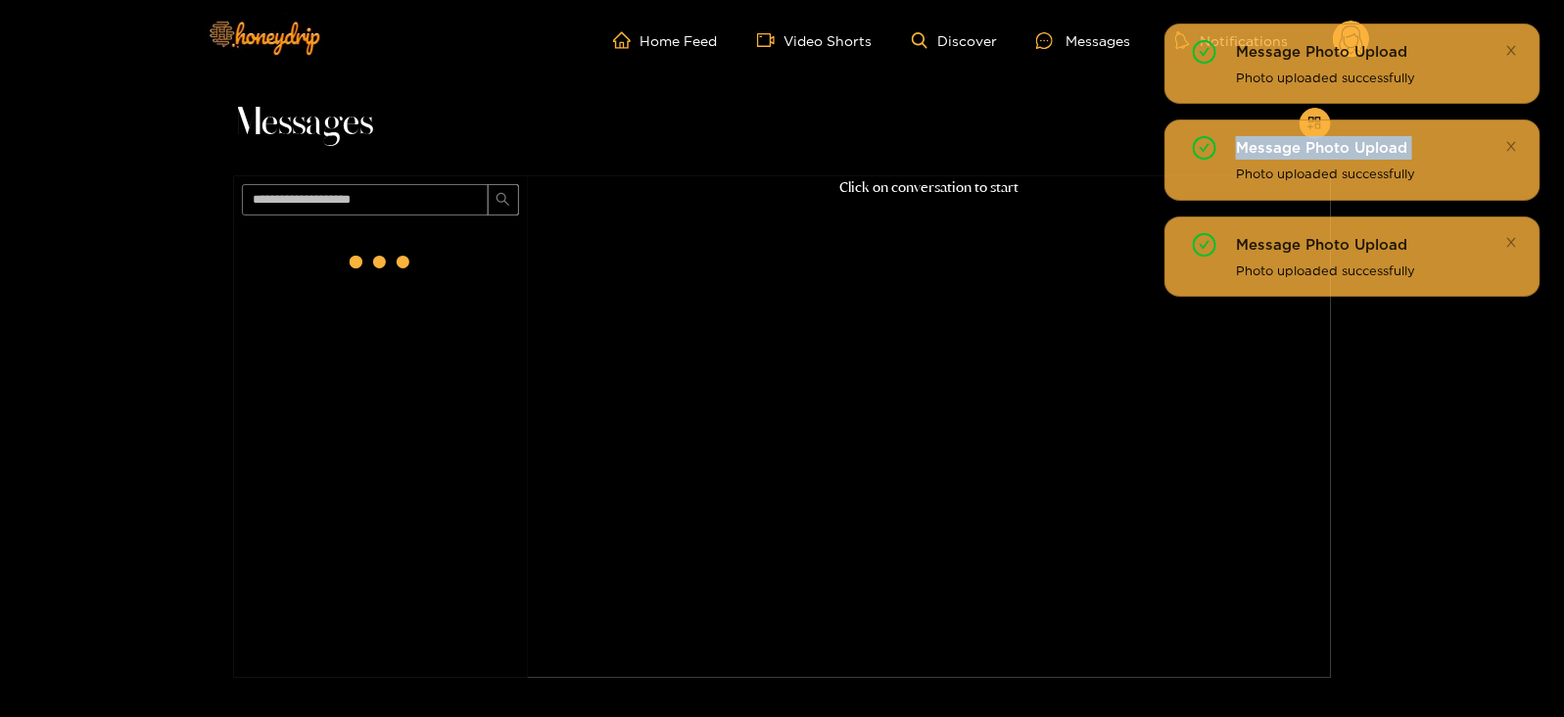
click at [1516, 40] on link at bounding box center [1512, 50] width 13 height 20
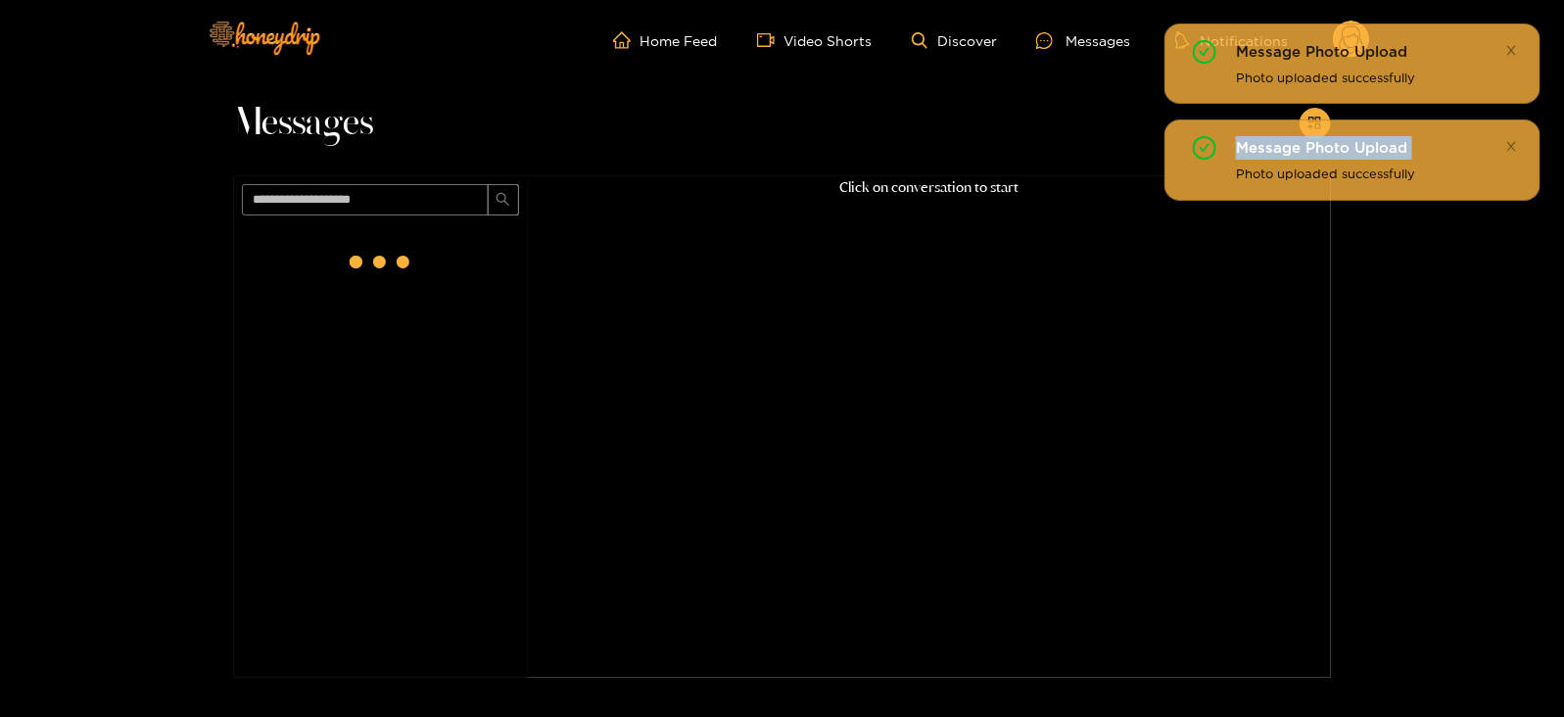
click at [1516, 40] on link at bounding box center [1512, 50] width 13 height 20
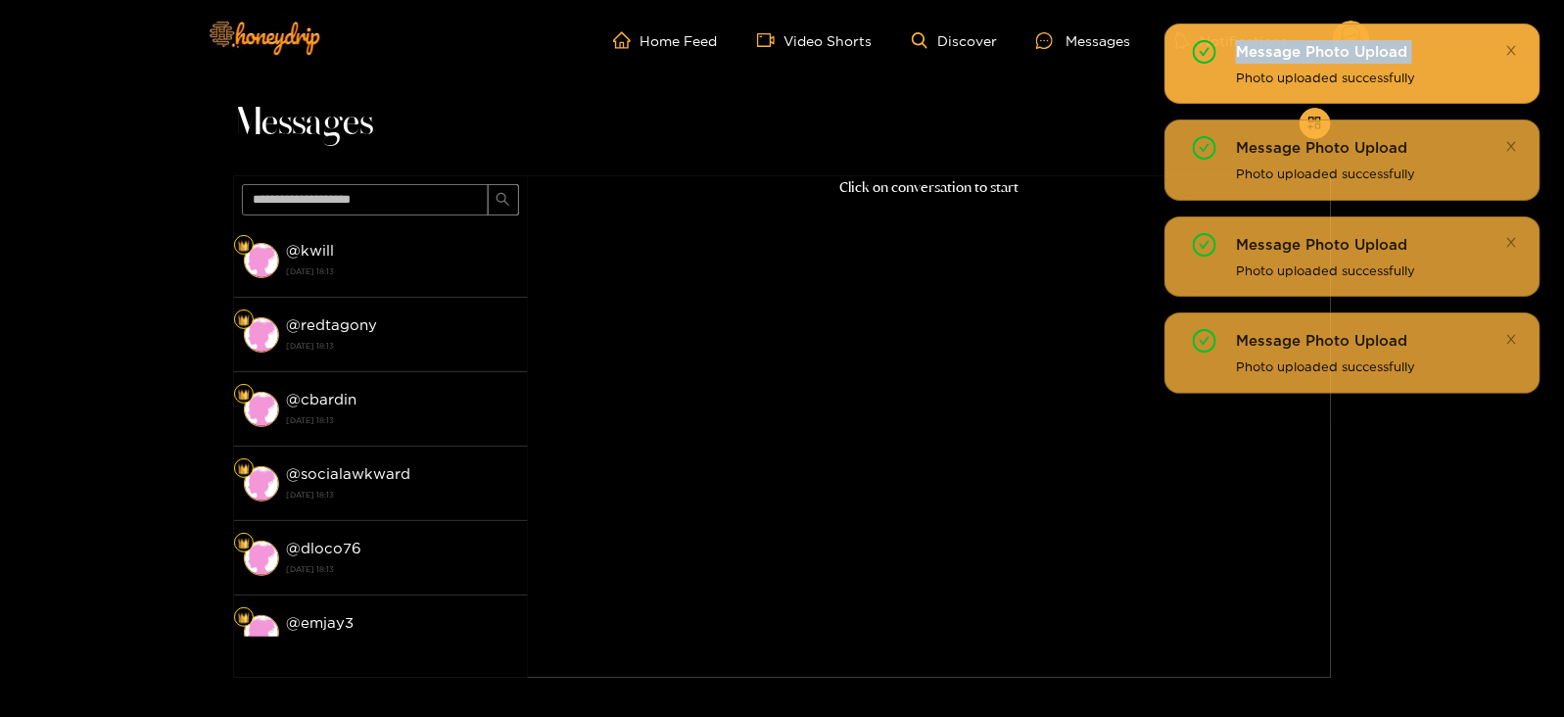
click at [1504, 46] on div "Message Photo Upload" at bounding box center [1376, 52] width 280 height 24
click at [1518, 46] on icon "close" at bounding box center [1512, 50] width 13 height 13
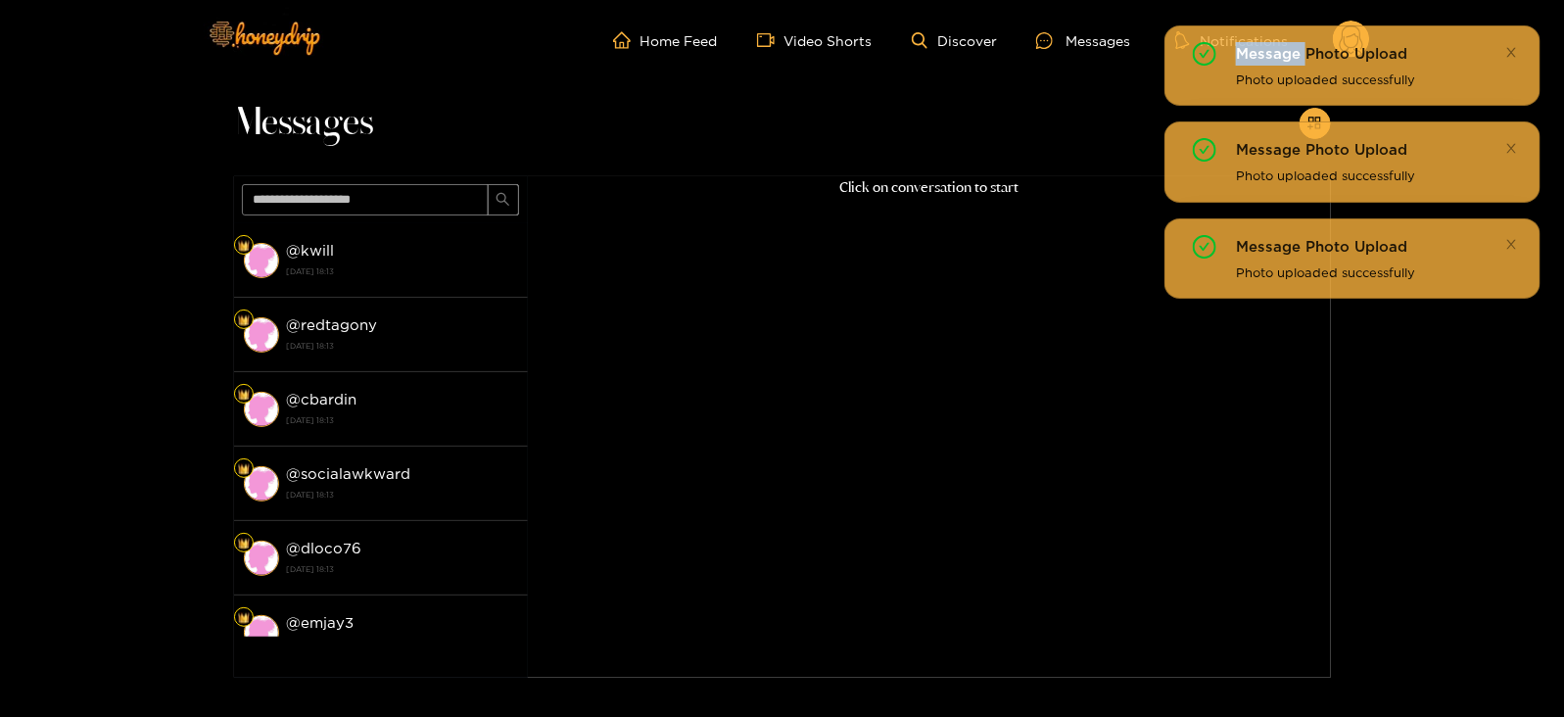
click at [1518, 46] on icon "close" at bounding box center [1512, 50] width 13 height 13
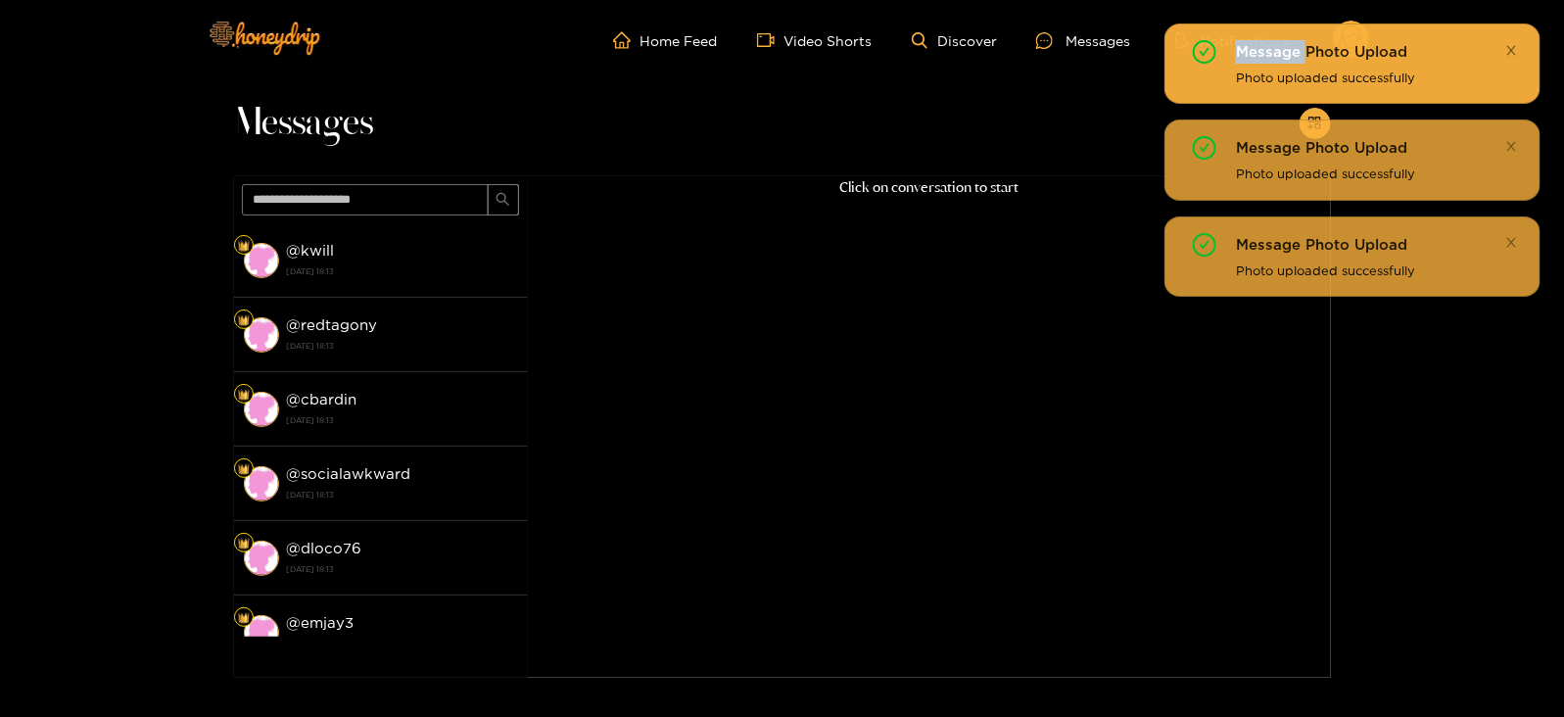
click at [1518, 46] on icon "close" at bounding box center [1512, 50] width 13 height 13
click at [1518, 140] on icon "close" at bounding box center [1512, 146] width 13 height 13
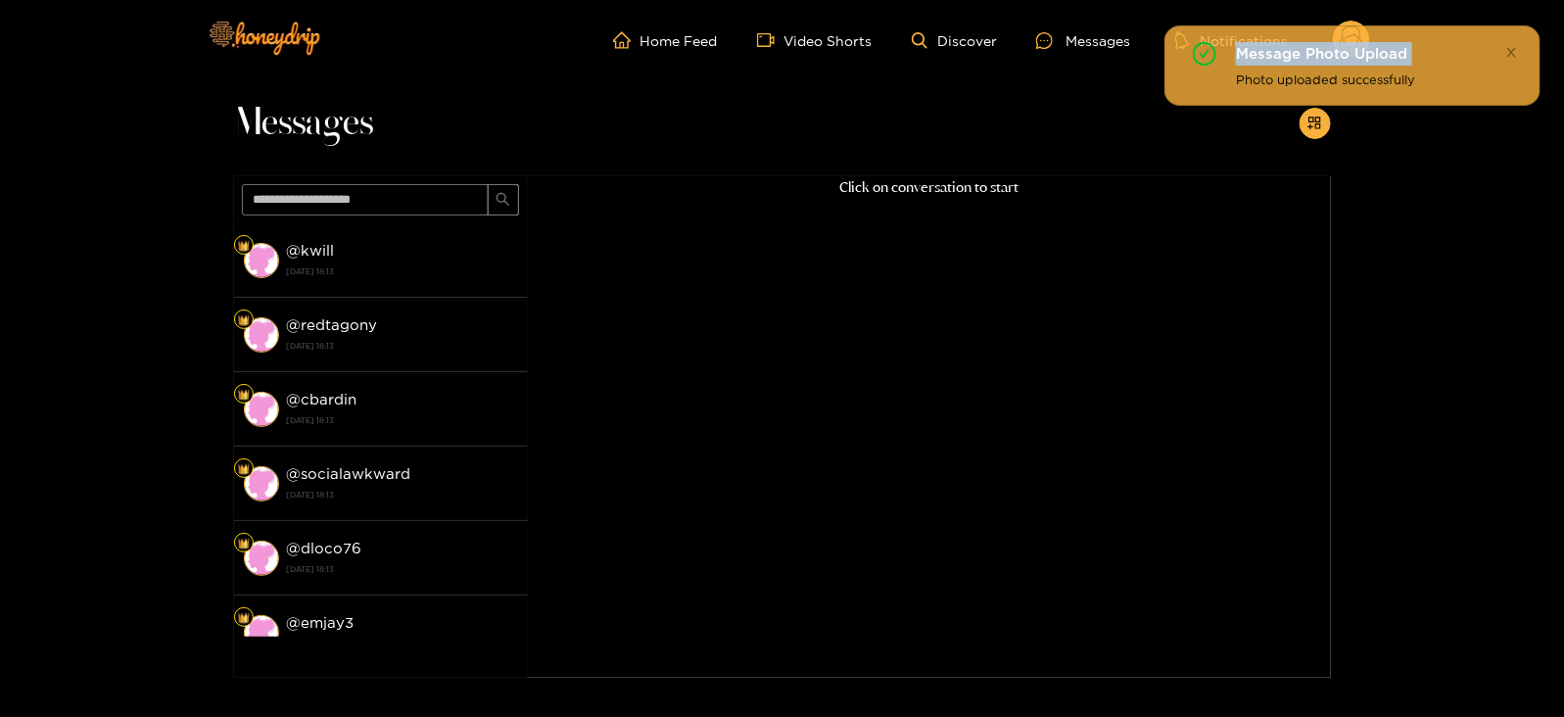
click at [1518, 46] on icon "close" at bounding box center [1512, 50] width 13 height 13
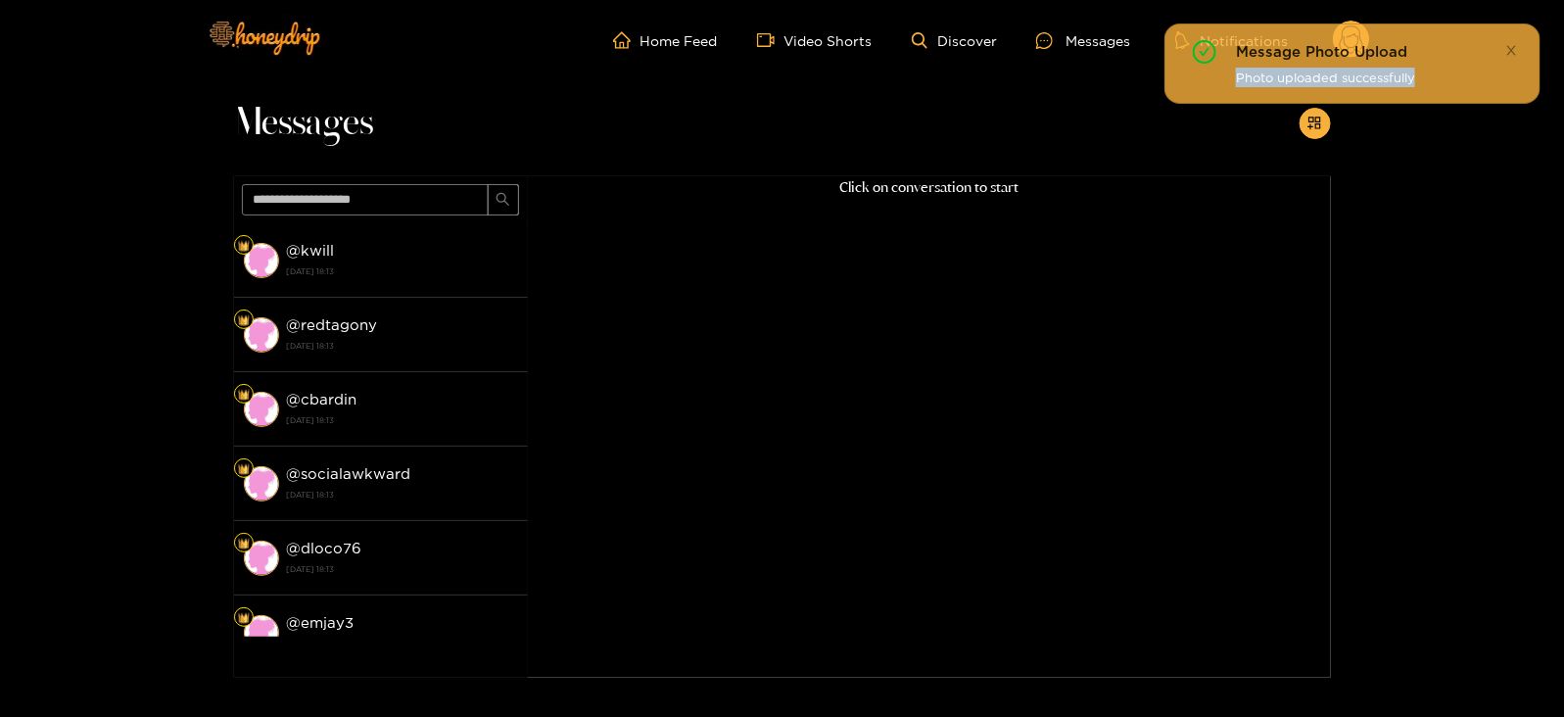
click at [1518, 46] on span at bounding box center [1512, 50] width 13 height 14
click at [1518, 46] on body "Home Feed Video Shorts Discover Messages Notifications 0 videos discover messag…" at bounding box center [782, 358] width 1564 height 717
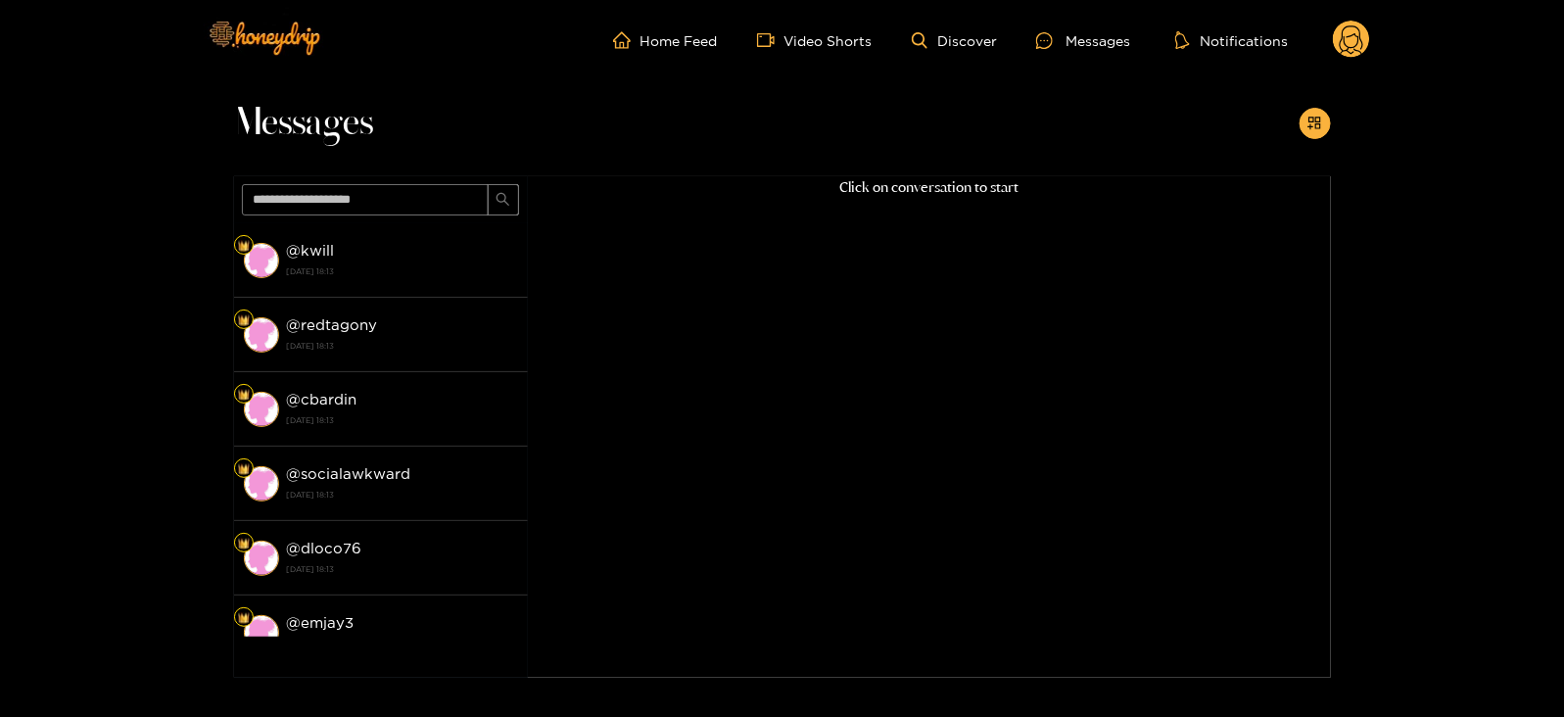
click at [1342, 51] on icon at bounding box center [1352, 42] width 24 height 34
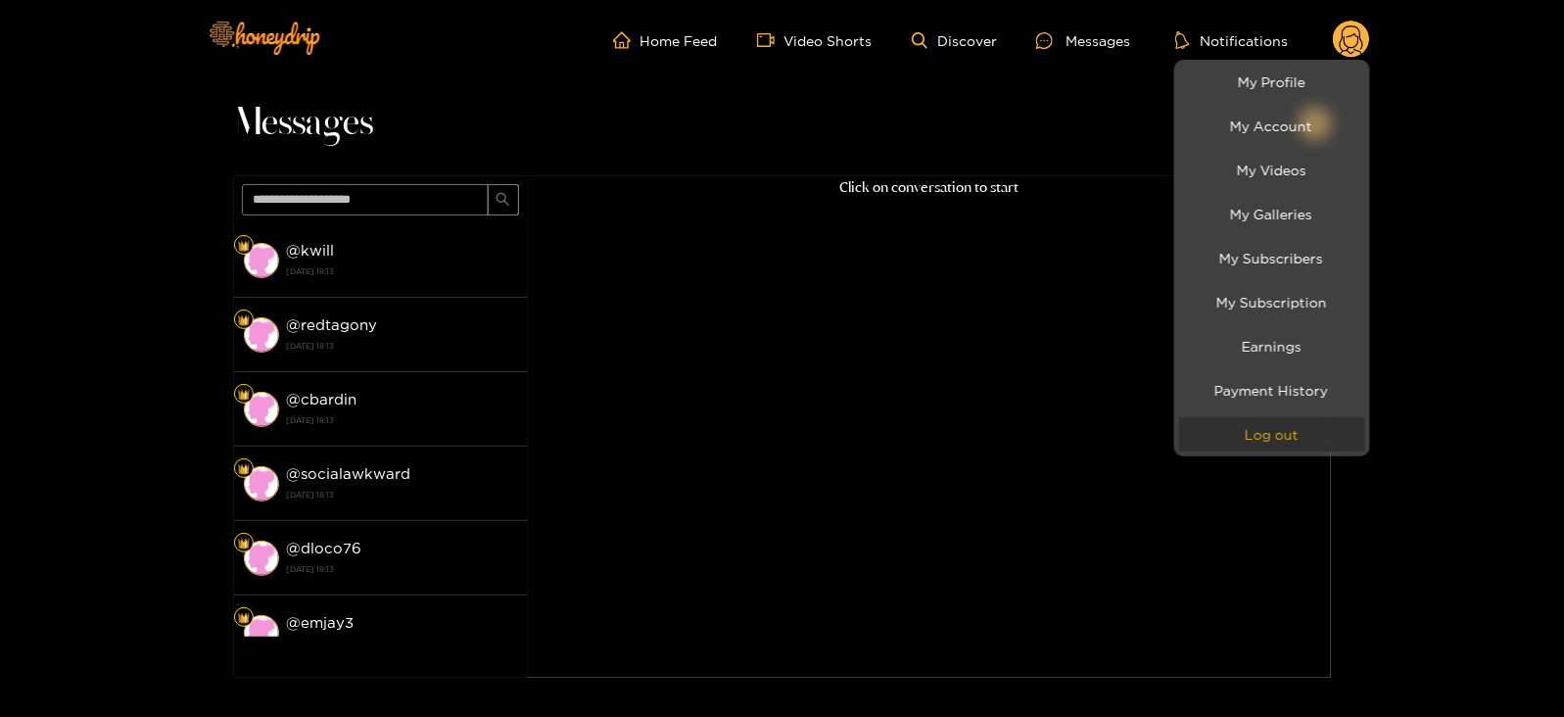
click at [1219, 448] on button "Log out" at bounding box center [1272, 434] width 186 height 34
